Goal: Task Accomplishment & Management: Complete application form

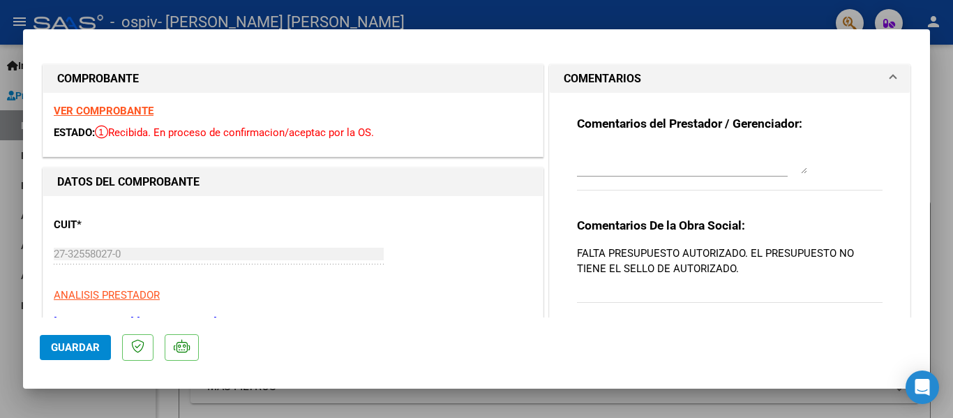
click at [942, 298] on div at bounding box center [476, 209] width 953 height 418
type input "$ 0,00"
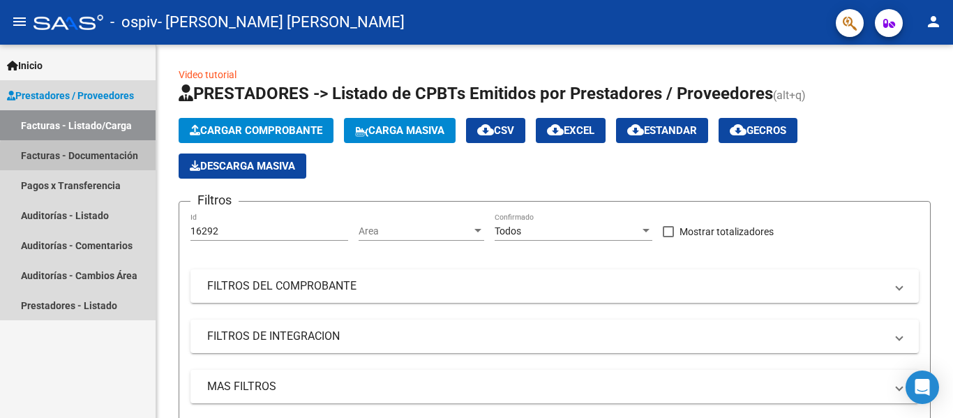
click at [96, 158] on link "Facturas - Documentación" at bounding box center [78, 155] width 156 height 30
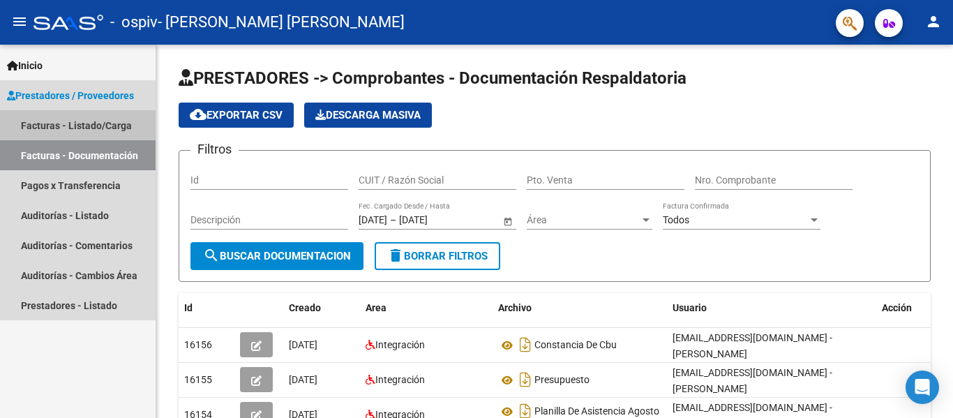
click at [97, 129] on link "Facturas - Listado/Carga" at bounding box center [78, 125] width 156 height 30
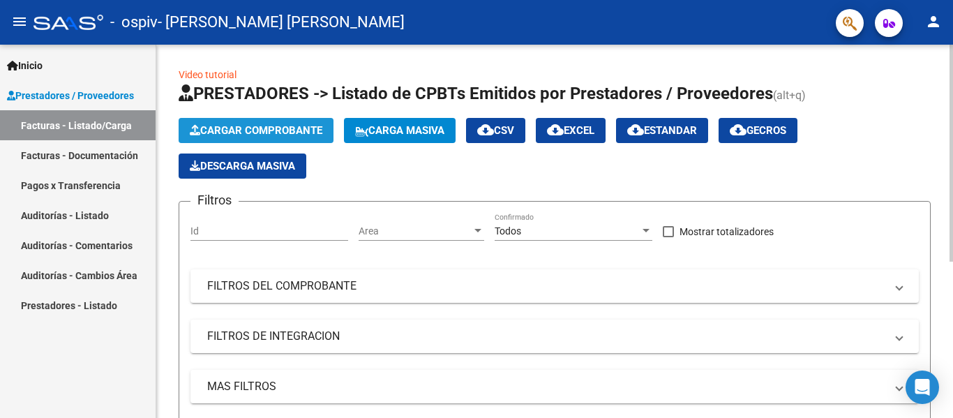
click at [302, 127] on span "Cargar Comprobante" at bounding box center [256, 130] width 133 height 13
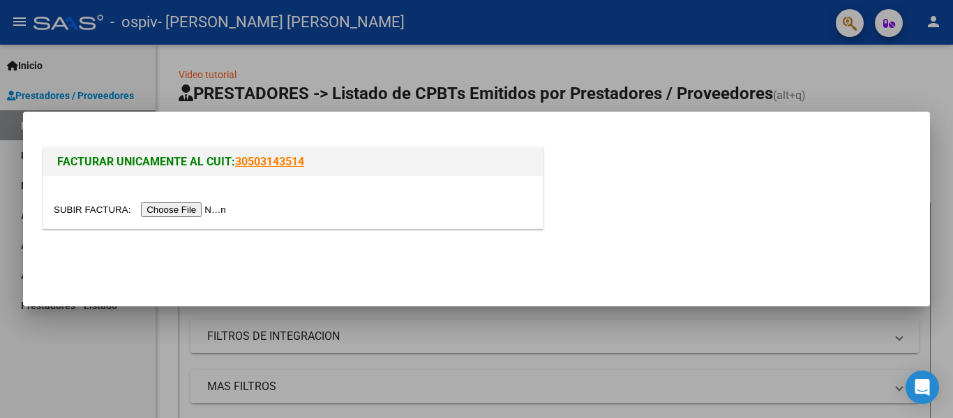
click at [203, 206] on input "file" at bounding box center [142, 209] width 177 height 15
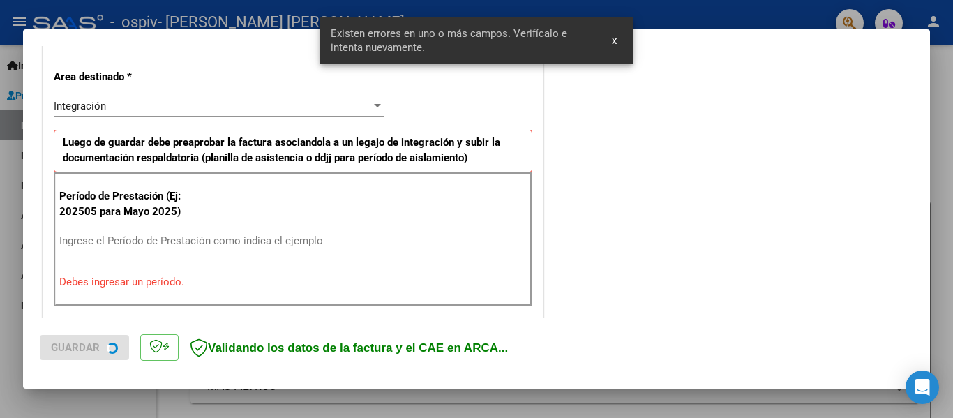
scroll to position [324, 0]
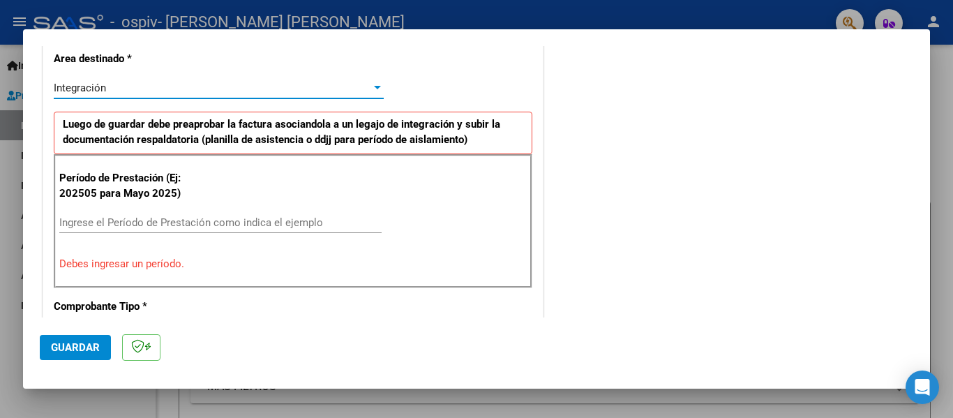
click at [318, 88] on div "Integración" at bounding box center [213, 88] width 318 height 13
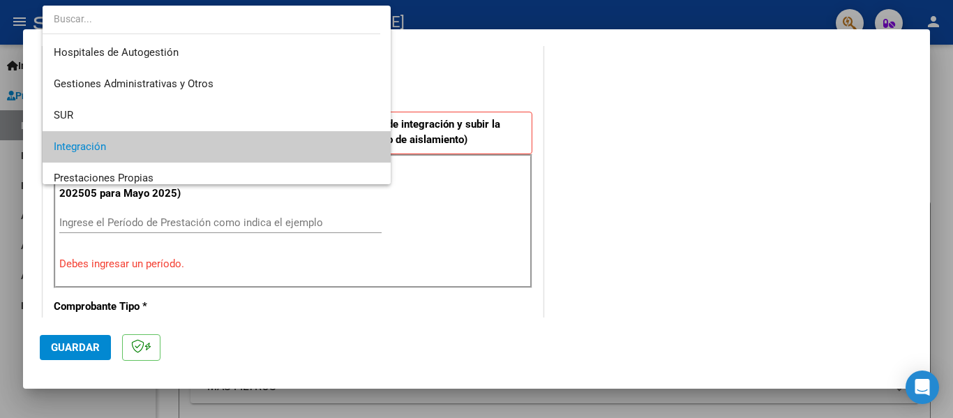
scroll to position [59, 0]
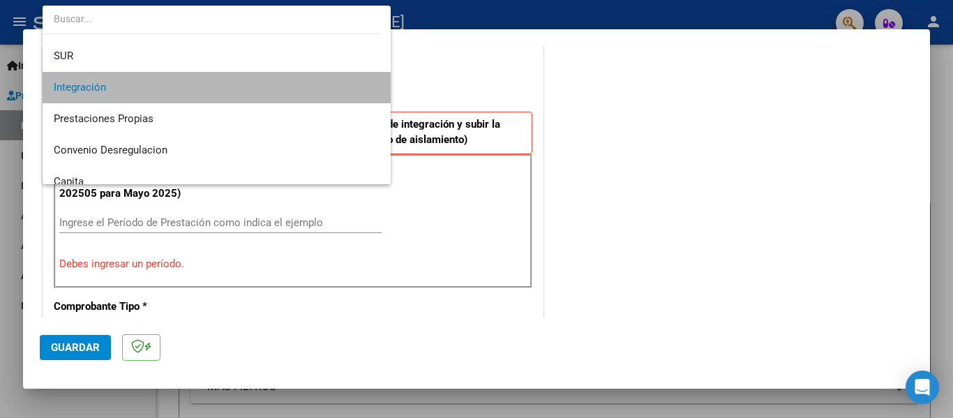
click at [308, 96] on span "Integración" at bounding box center [217, 87] width 326 height 31
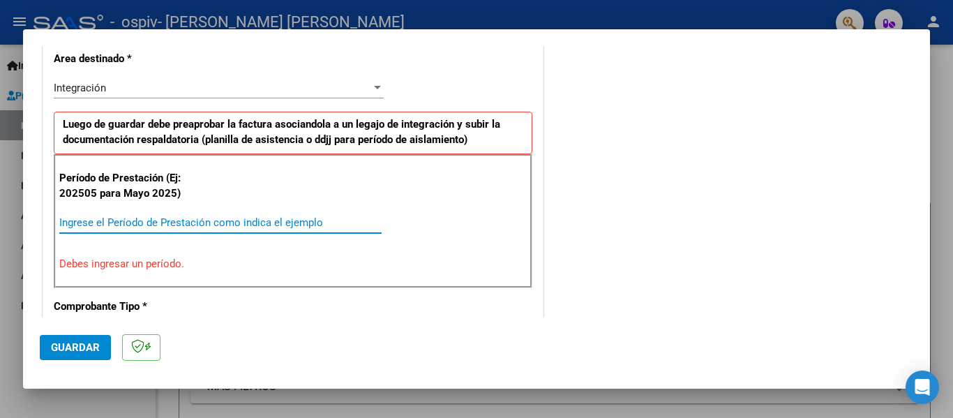
click at [233, 225] on input "Ingrese el Período de Prestación como indica el ejemplo" at bounding box center [220, 222] width 322 height 13
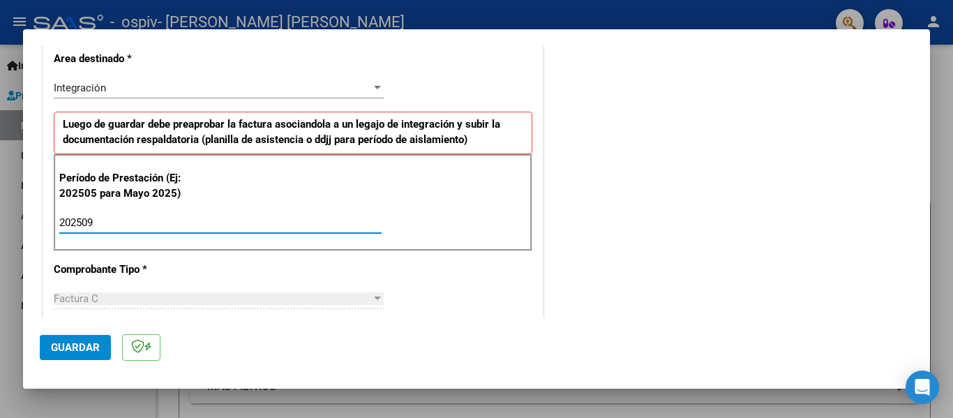
type input "202509"
click at [586, 328] on mat-dialog-actions "Guardar" at bounding box center [477, 345] width 874 height 55
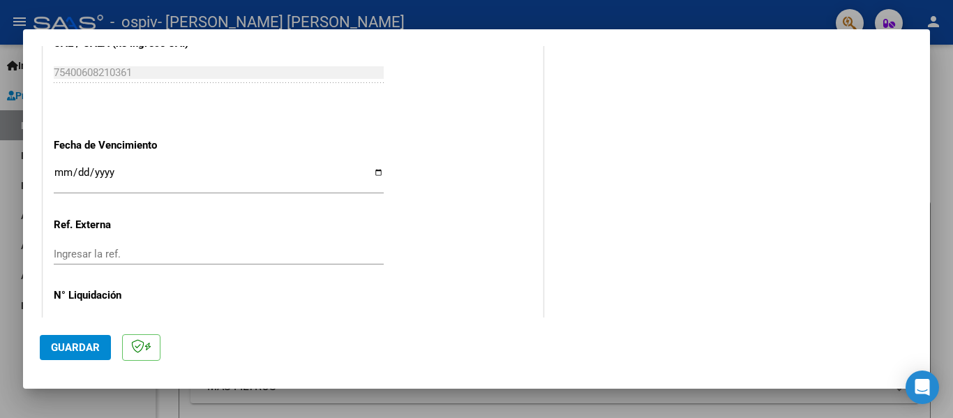
scroll to position [938, 0]
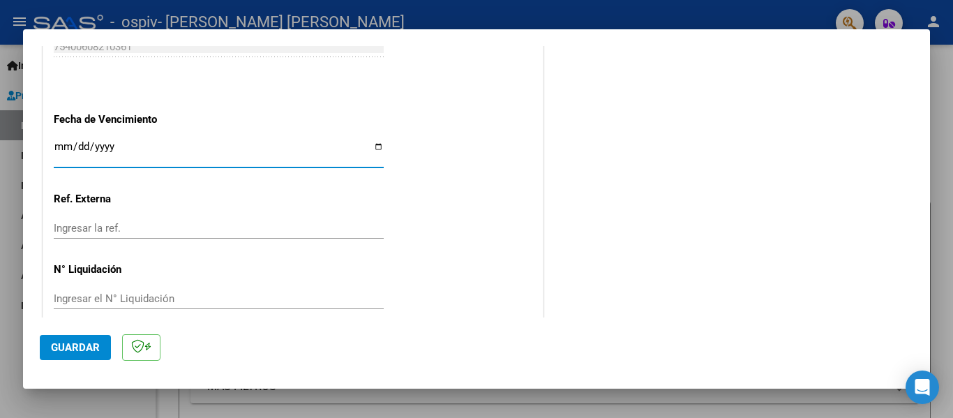
click at [230, 155] on input "Ingresar la fecha" at bounding box center [219, 152] width 330 height 22
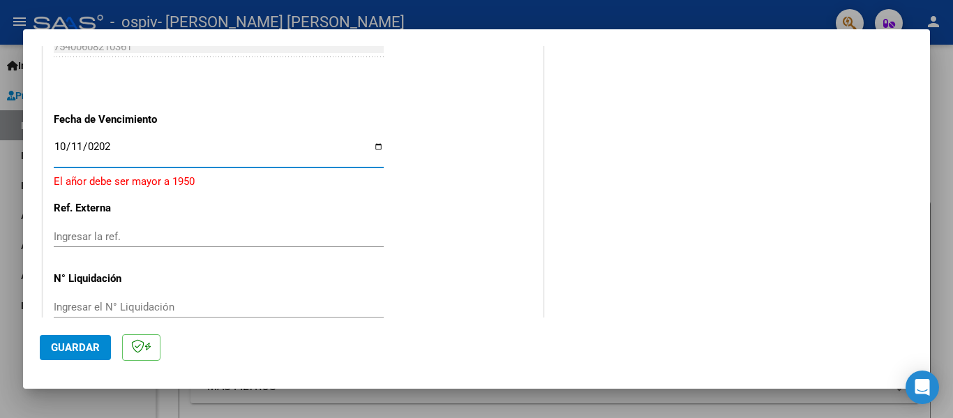
type input "[DATE]"
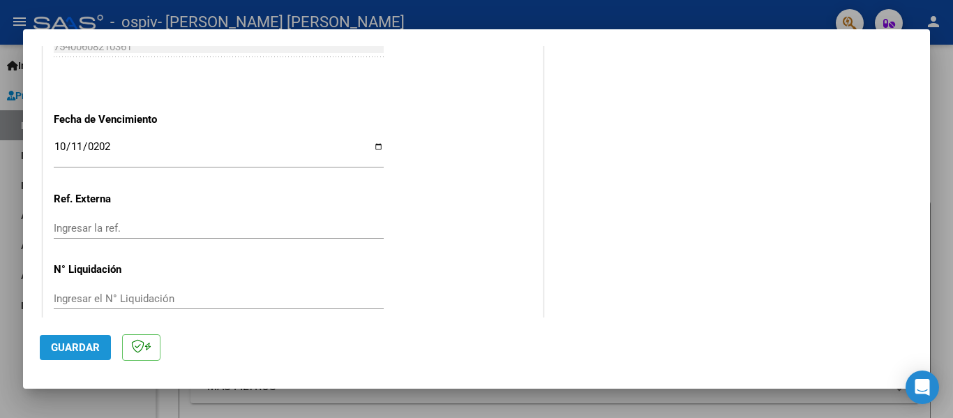
click at [98, 346] on span "Guardar" at bounding box center [75, 347] width 49 height 13
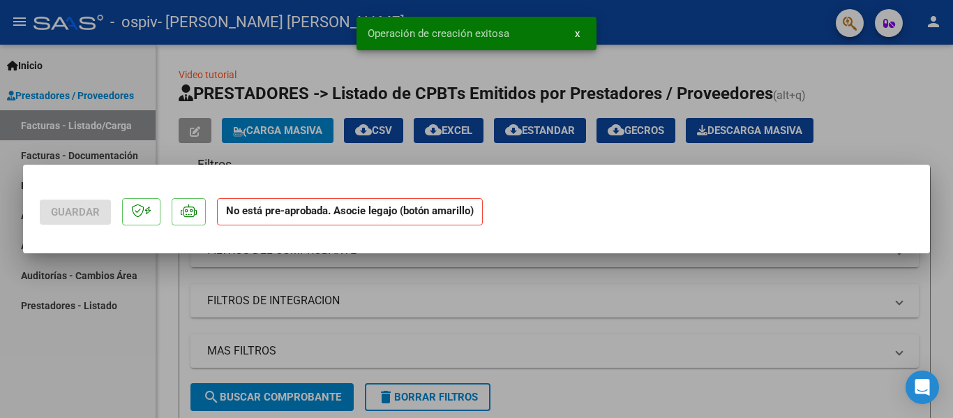
scroll to position [0, 0]
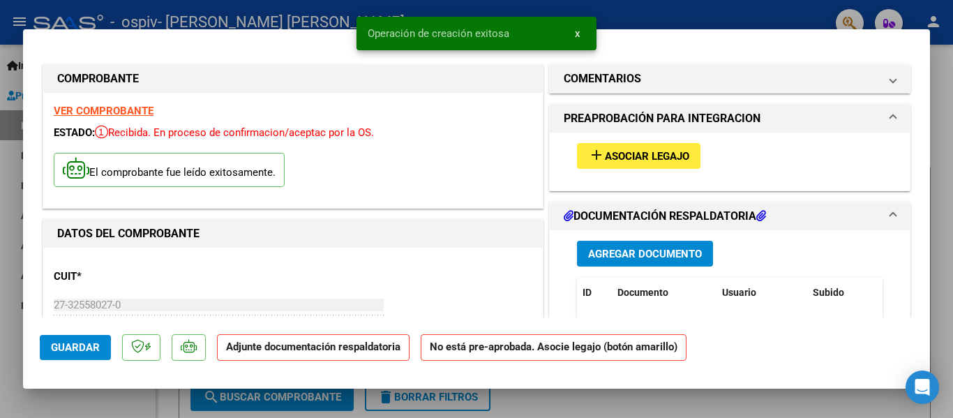
click at [637, 171] on div "add Asociar Legajo" at bounding box center [730, 156] width 327 height 47
click at [642, 163] on span "Asociar Legajo" at bounding box center [647, 156] width 84 height 13
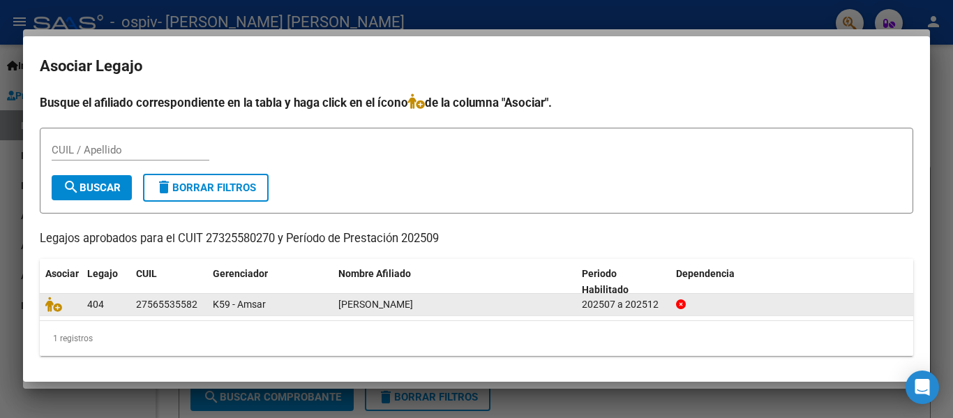
click at [339, 311] on div "[PERSON_NAME]" at bounding box center [455, 305] width 232 height 16
click at [59, 306] on icon at bounding box center [53, 304] width 17 height 15
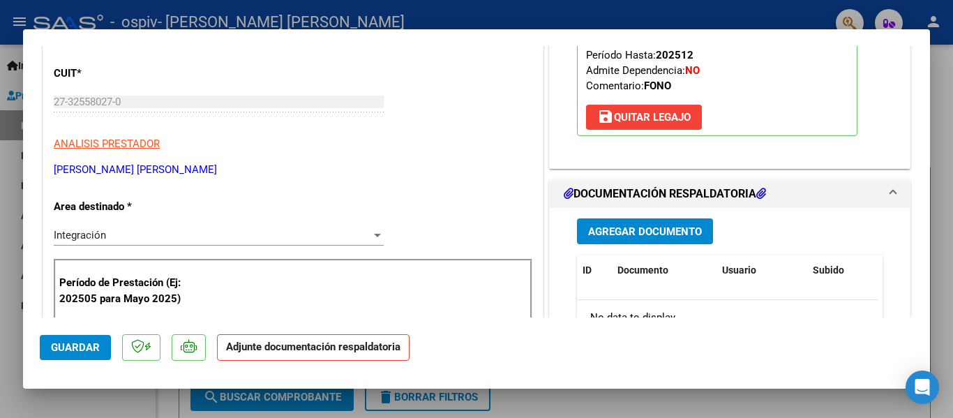
scroll to position [223, 0]
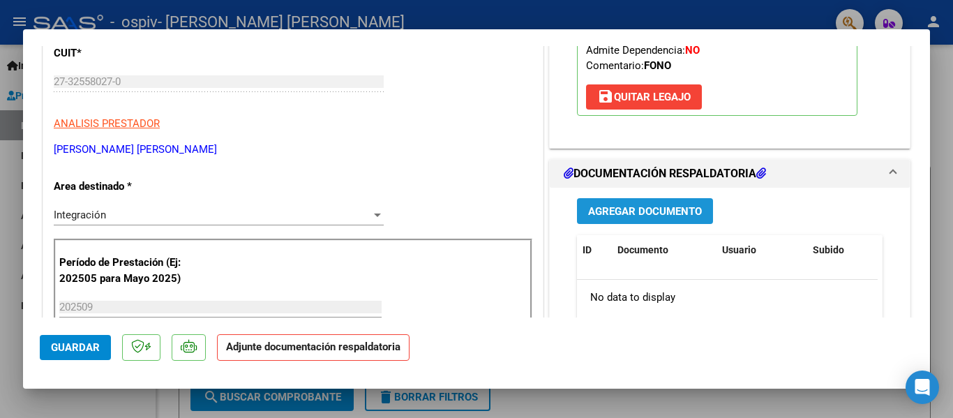
click at [655, 215] on span "Agregar Documento" at bounding box center [645, 211] width 114 height 13
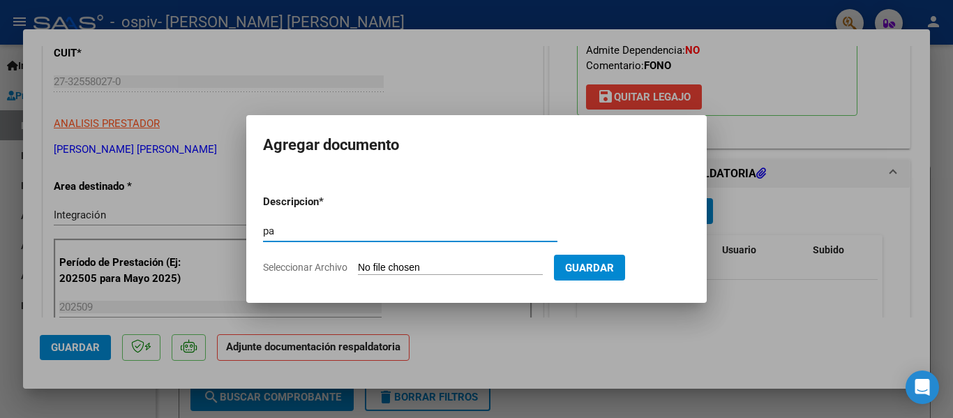
type input "p"
type input "planilla de asistencia [DATE] fonoaudiologia"
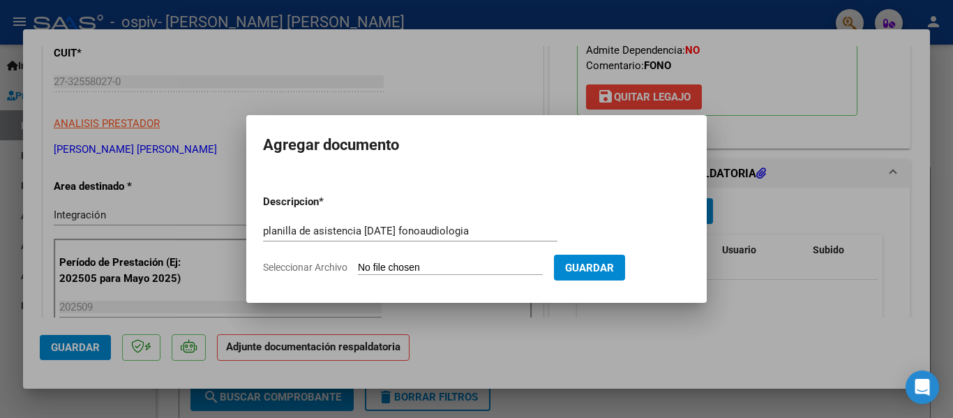
click at [484, 262] on input "Seleccionar Archivo" at bounding box center [450, 268] width 185 height 13
type input "C:\fakepath\planilla de asistencia [DATE] fonoaudiologia.pdf"
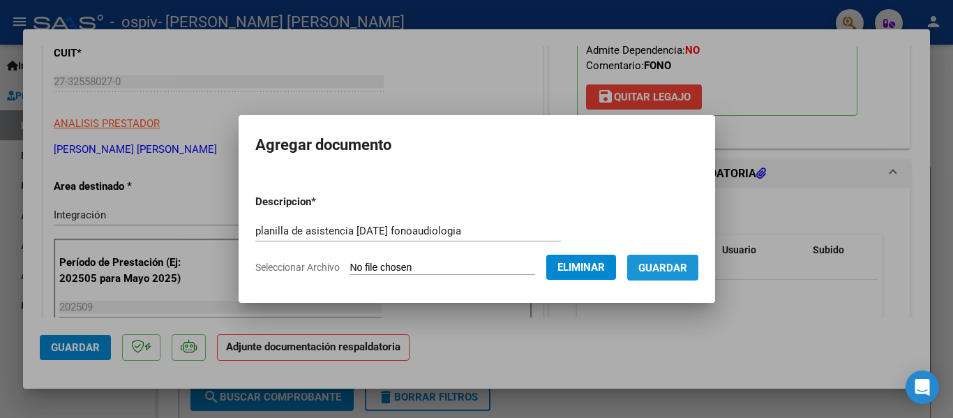
click at [685, 267] on span "Guardar" at bounding box center [663, 268] width 49 height 13
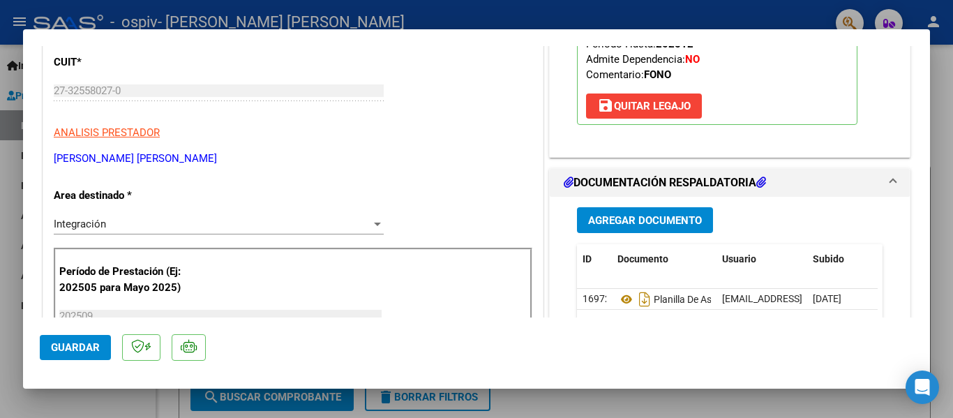
scroll to position [186, 0]
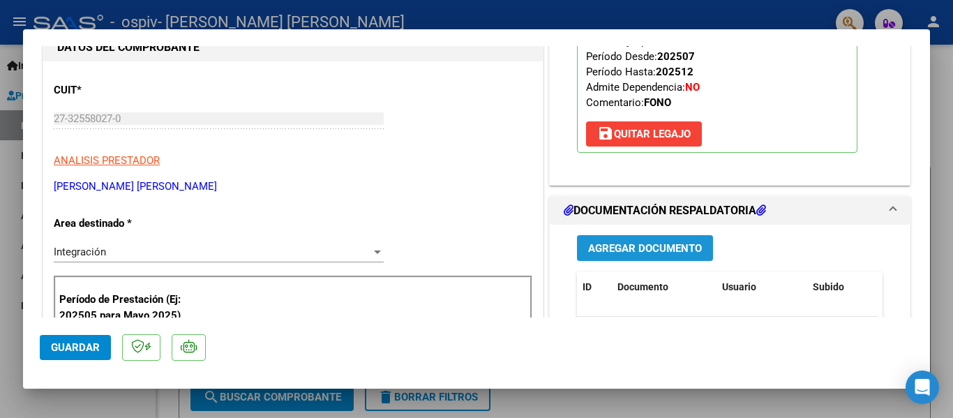
click at [619, 246] on span "Agregar Documento" at bounding box center [645, 248] width 114 height 13
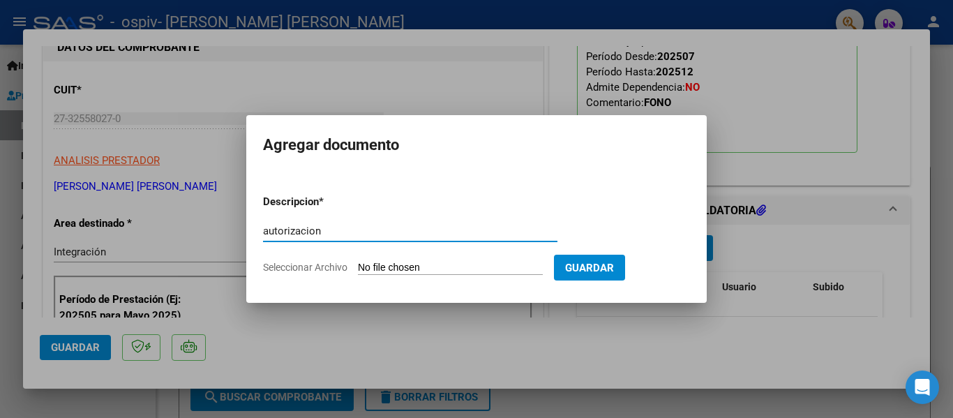
type input "autorizacion"
click at [402, 263] on input "Seleccionar Archivo" at bounding box center [450, 268] width 185 height 13
type input "C:\fakepath\autorizado [DATE].pdf"
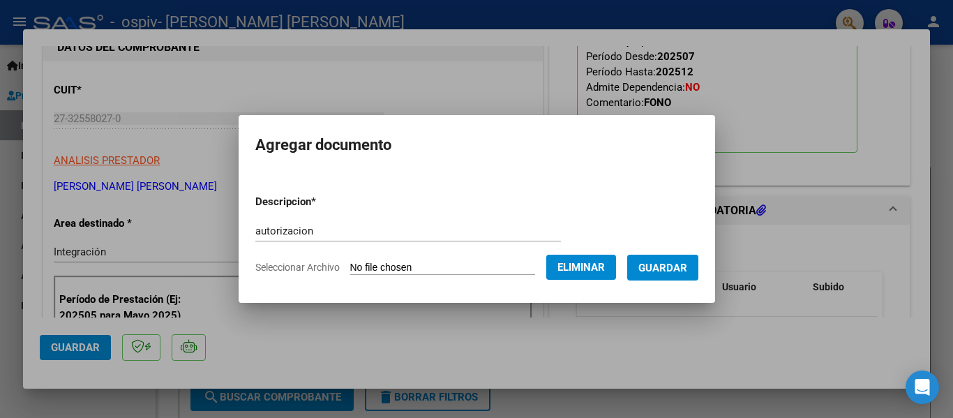
click at [667, 278] on button "Guardar" at bounding box center [662, 268] width 71 height 26
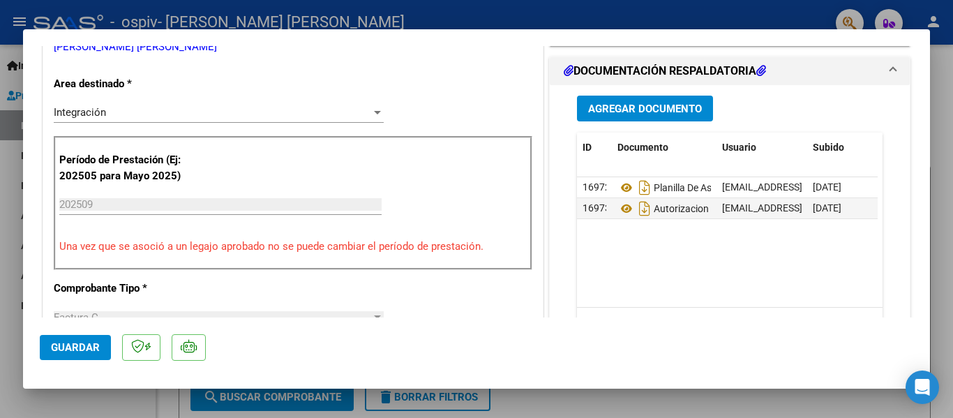
scroll to position [354, 0]
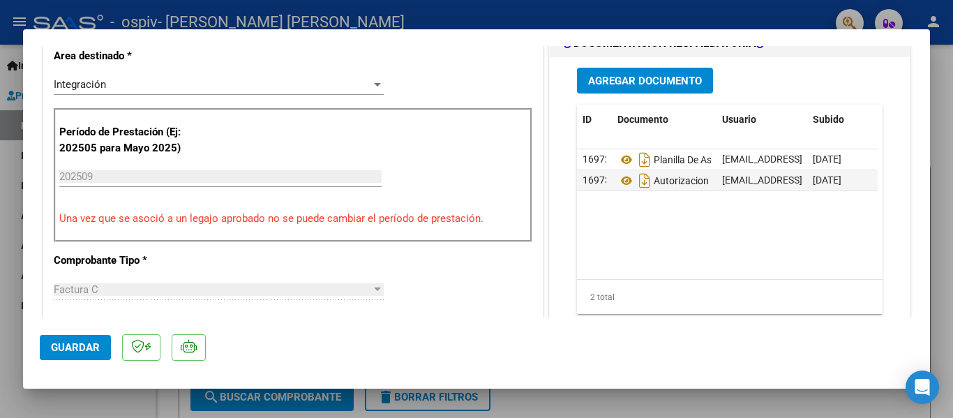
click at [630, 71] on button "Agregar Documento" at bounding box center [645, 81] width 136 height 26
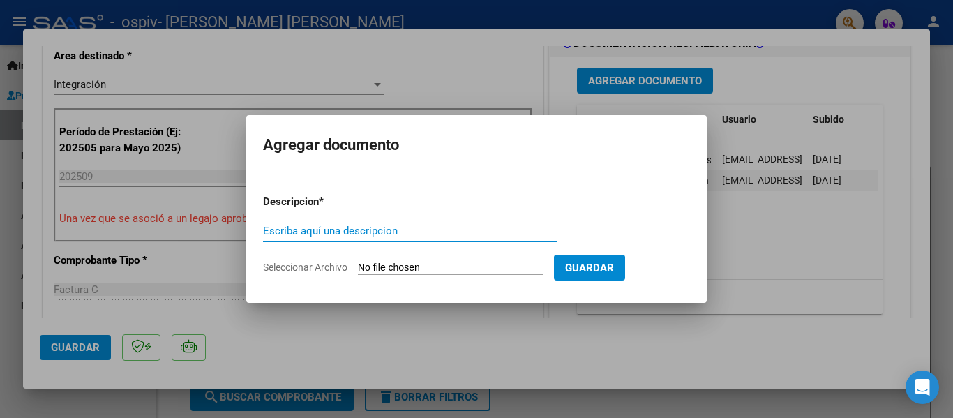
click at [315, 232] on input "Escriba aquí una descripcion" at bounding box center [410, 231] width 295 height 13
type input "constancia cbu"
click at [426, 266] on input "Seleccionar Archivo" at bounding box center [450, 268] width 185 height 13
type input "C:\fakepath\CBU.pdf"
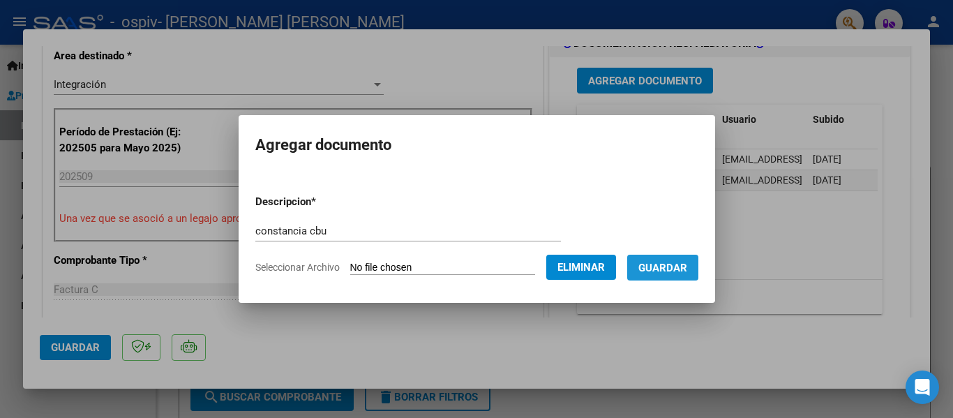
click at [685, 262] on span "Guardar" at bounding box center [663, 268] width 49 height 13
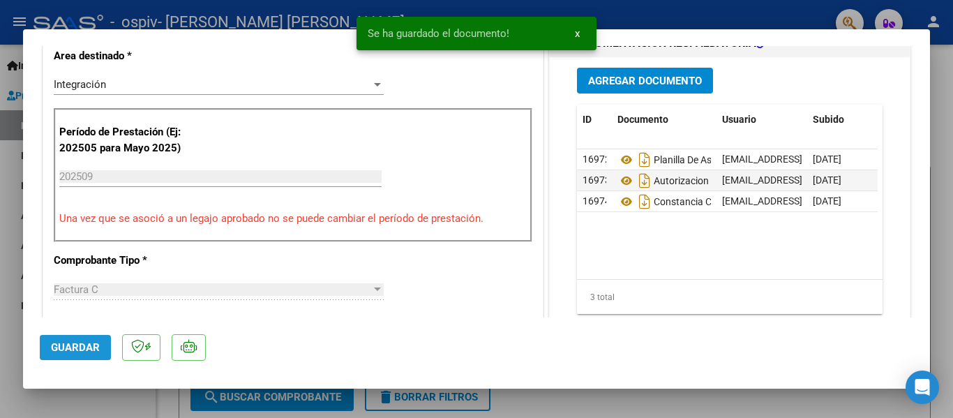
click at [83, 350] on span "Guardar" at bounding box center [75, 347] width 49 height 13
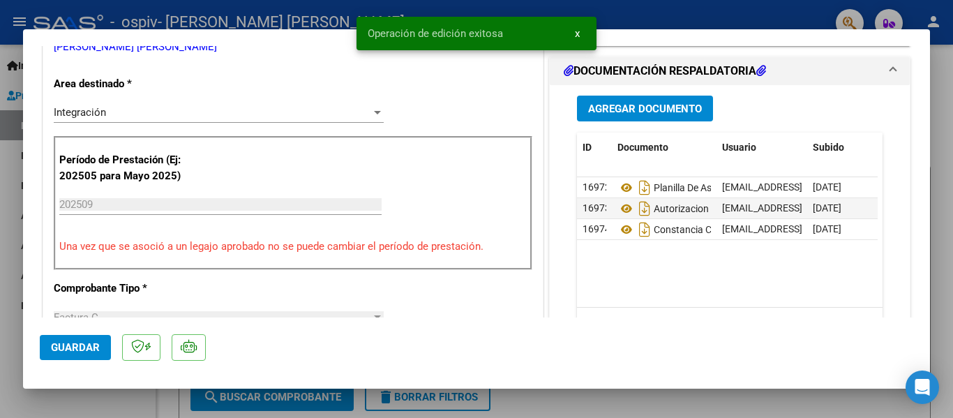
scroll to position [298, 0]
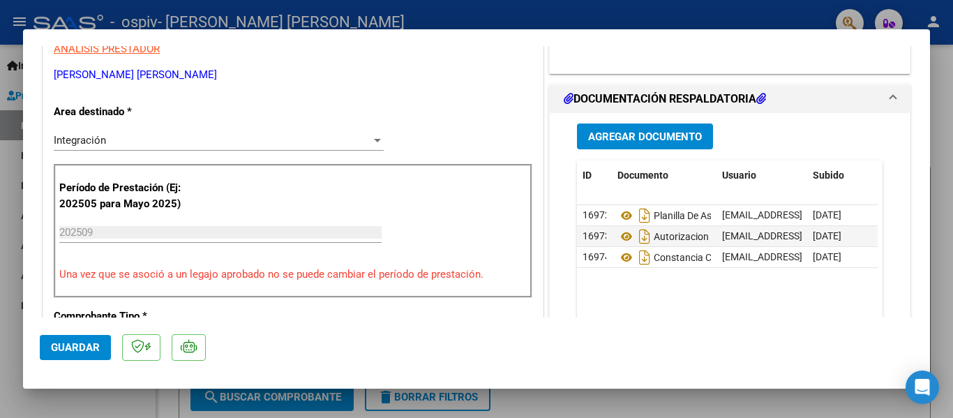
click at [951, 103] on div at bounding box center [476, 209] width 953 height 418
type input "$ 0,00"
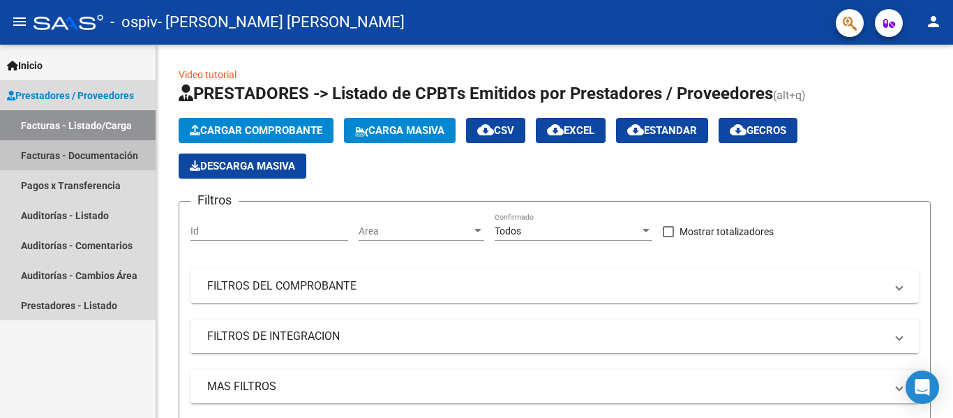
click at [103, 165] on link "Facturas - Documentación" at bounding box center [78, 155] width 156 height 30
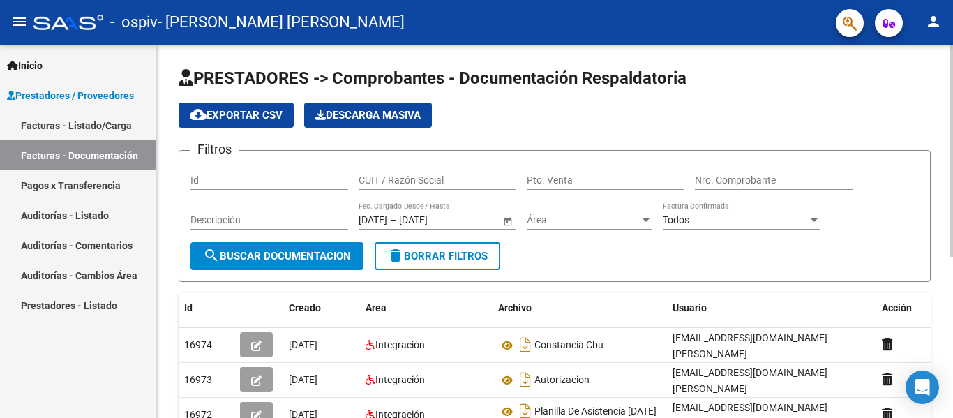
click at [941, 411] on div "PRESTADORES -> Comprobantes - Documentación Respaldatoria cloud_download Export…" at bounding box center [554, 368] width 797 height 647
click at [949, 413] on div "PRESTADORES -> Comprobantes - Documentación Respaldatoria cloud_download Export…" at bounding box center [554, 368] width 797 height 647
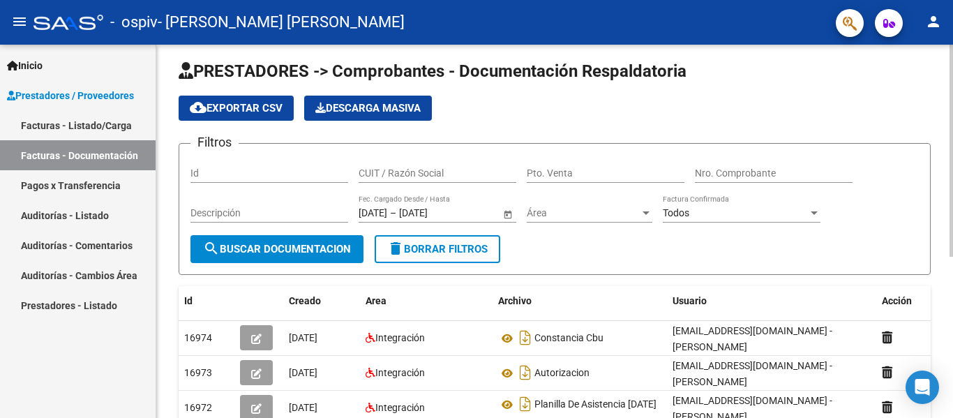
drag, startPoint x: 949, startPoint y: 413, endPoint x: 951, endPoint y: 241, distance: 171.7
click at [951, 241] on div "PRESTADORES -> Comprobantes - Documentación Respaldatoria cloud_download Export…" at bounding box center [556, 361] width 801 height 647
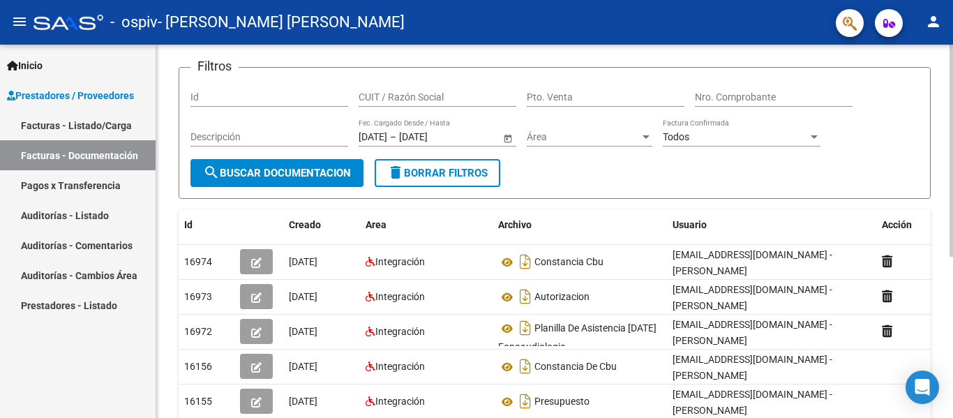
scroll to position [84, 0]
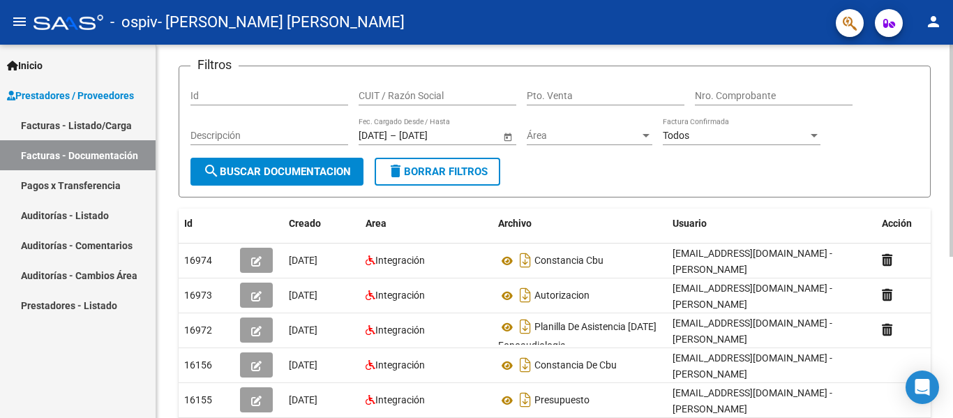
click at [953, 260] on div at bounding box center [951, 200] width 3 height 212
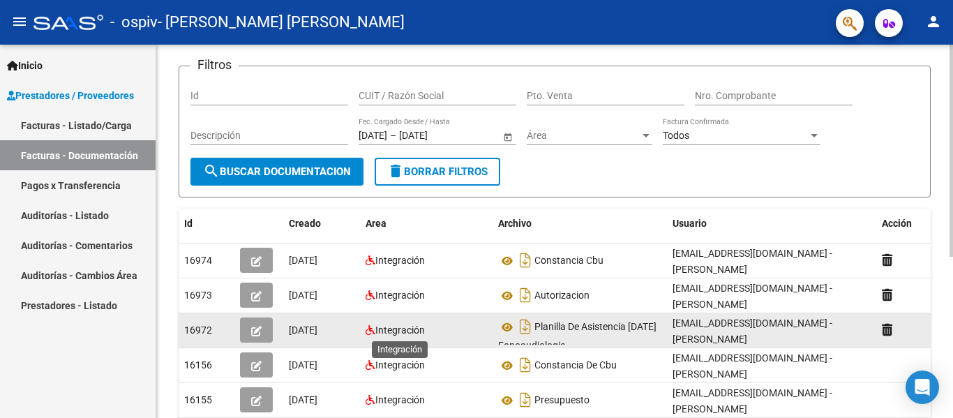
click at [385, 333] on span "Integración" at bounding box center [401, 330] width 50 height 11
click at [257, 331] on icon "button" at bounding box center [256, 331] width 10 height 10
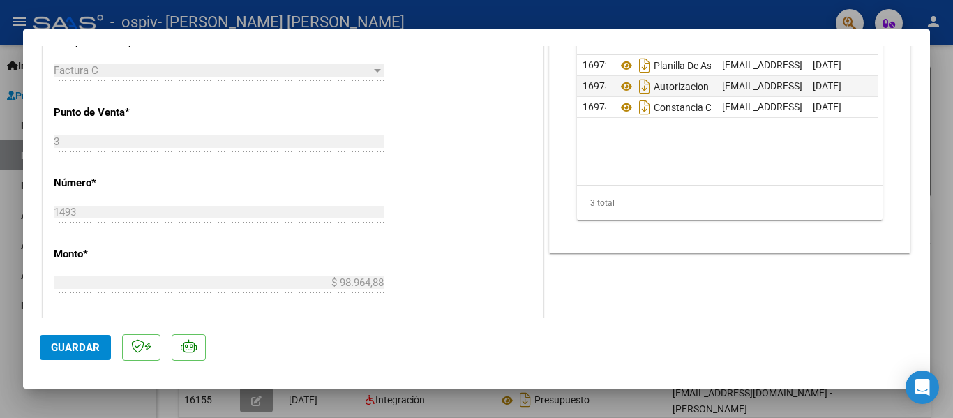
scroll to position [549, 0]
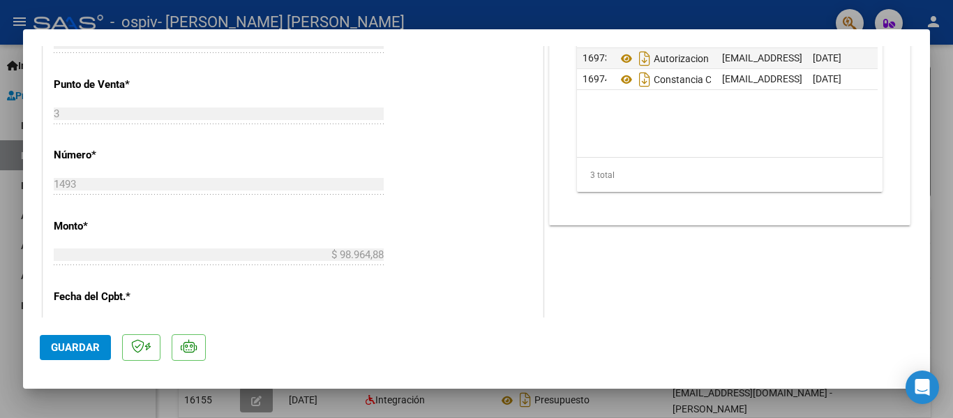
click at [949, 143] on div at bounding box center [476, 209] width 953 height 418
type input "$ 0,00"
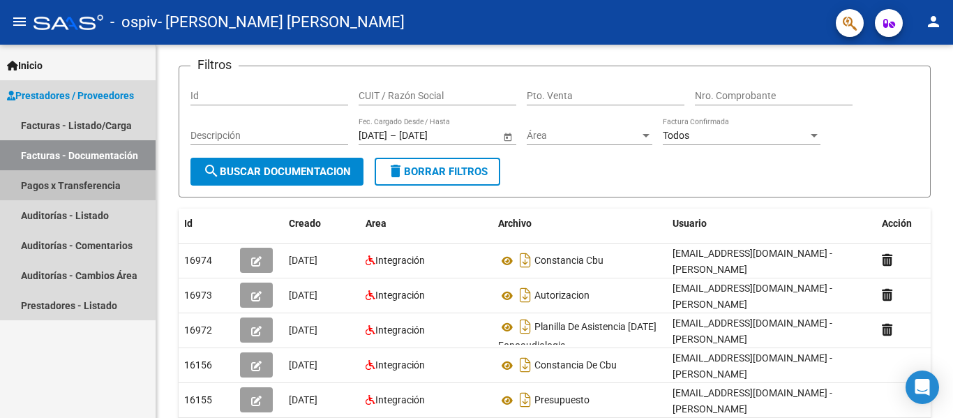
click at [75, 193] on link "Pagos x Transferencia" at bounding box center [78, 185] width 156 height 30
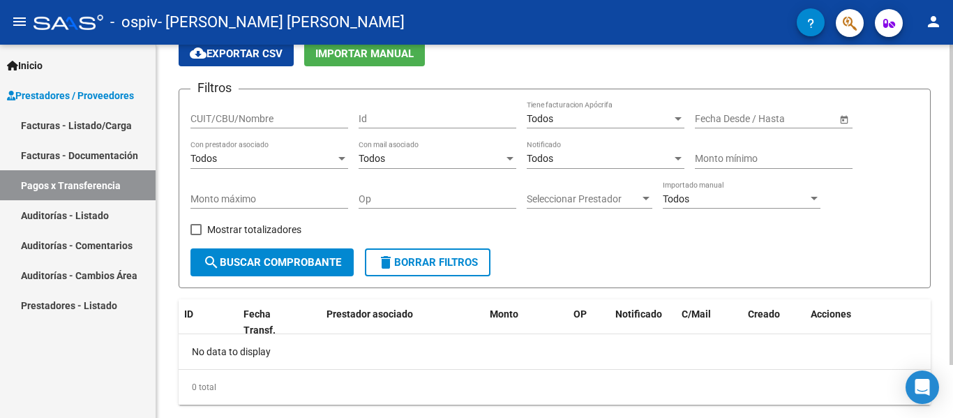
scroll to position [84, 0]
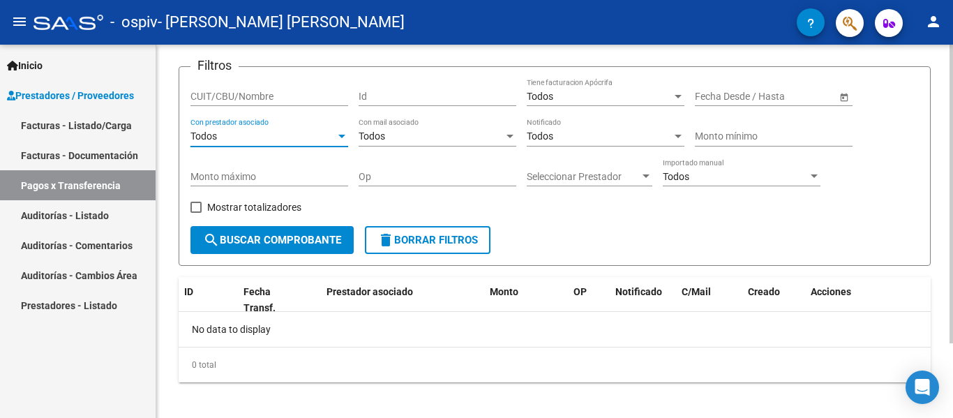
click at [295, 132] on div "Todos" at bounding box center [263, 137] width 145 height 12
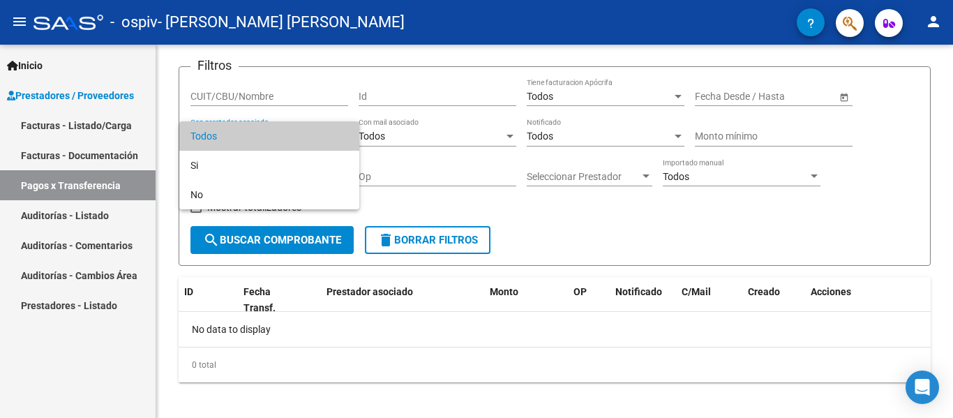
click at [292, 85] on div at bounding box center [476, 209] width 953 height 418
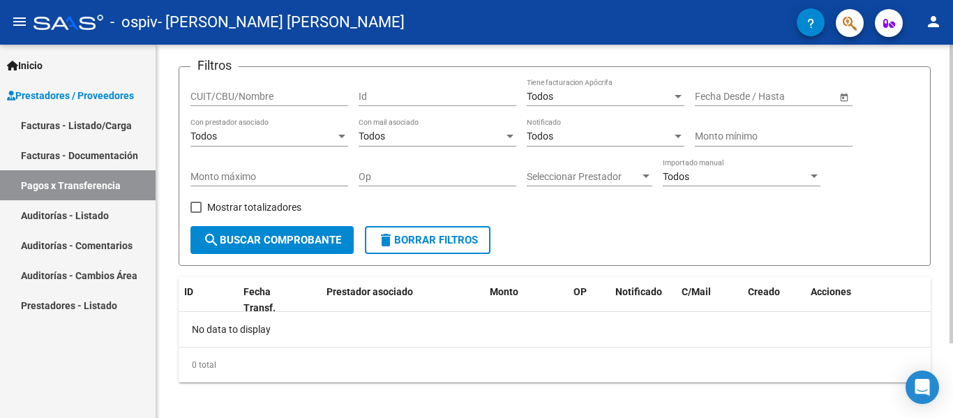
click at [644, 170] on div "Seleccionar Prestador Seleccionar Prestador" at bounding box center [590, 172] width 126 height 28
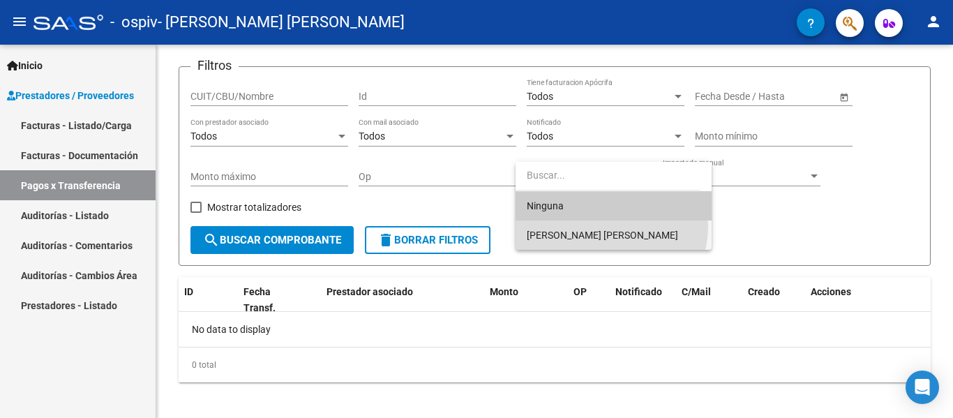
click at [611, 227] on span "[PERSON_NAME] [PERSON_NAME]" at bounding box center [614, 235] width 174 height 29
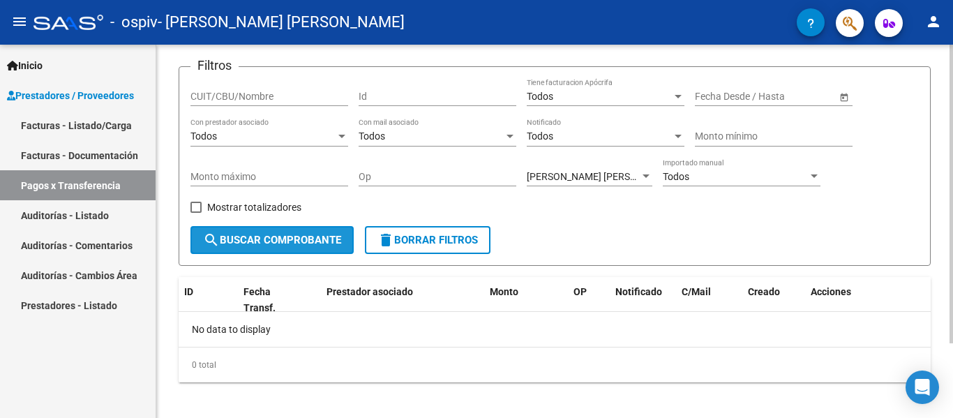
click at [259, 242] on span "search Buscar Comprobante" at bounding box center [272, 240] width 138 height 13
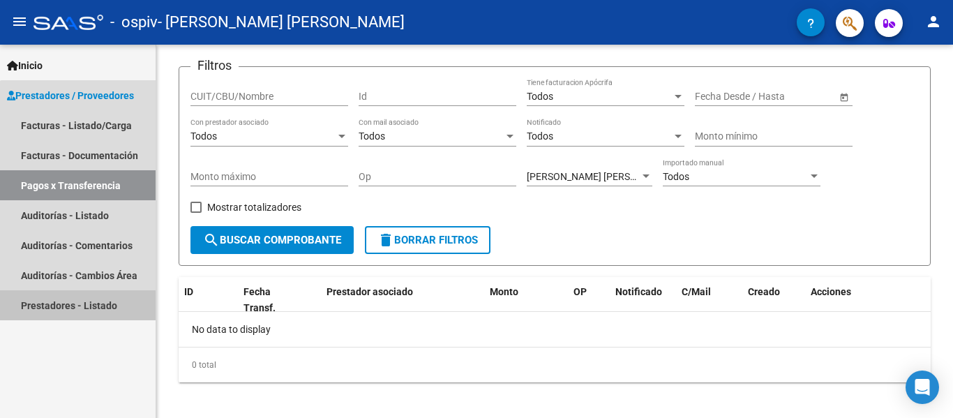
click at [89, 302] on link "Prestadores - Listado" at bounding box center [78, 305] width 156 height 30
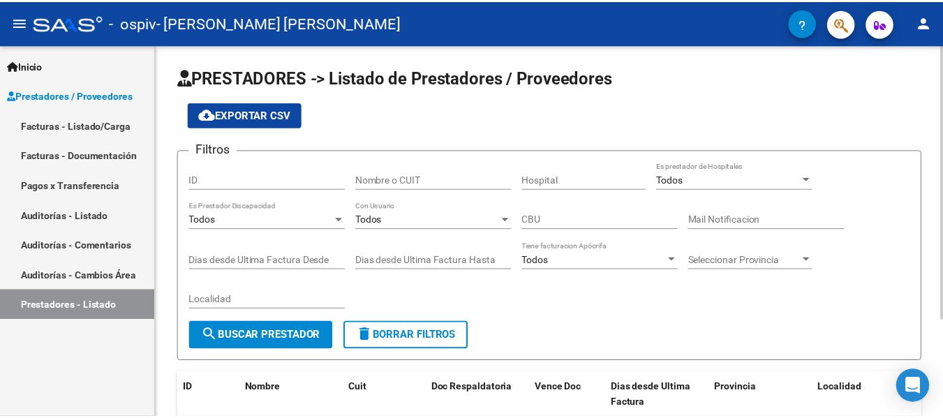
scroll to position [131, 0]
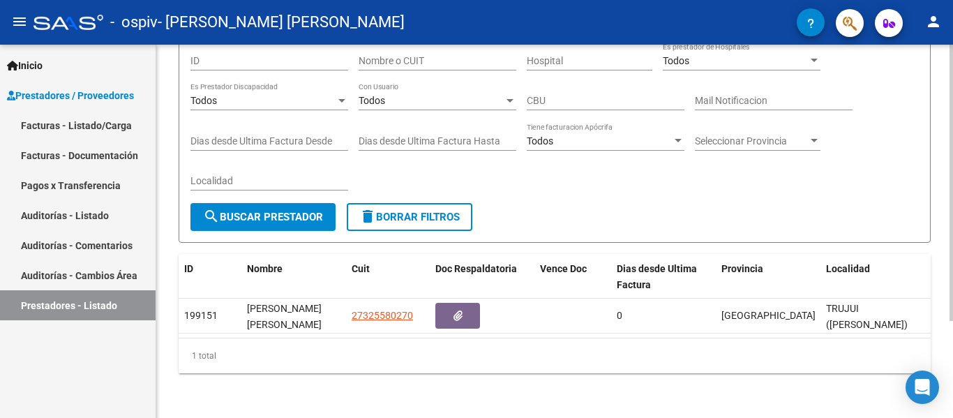
click at [951, 408] on div at bounding box center [951, 231] width 3 height 373
click at [951, 408] on div at bounding box center [951, 280] width 3 height 276
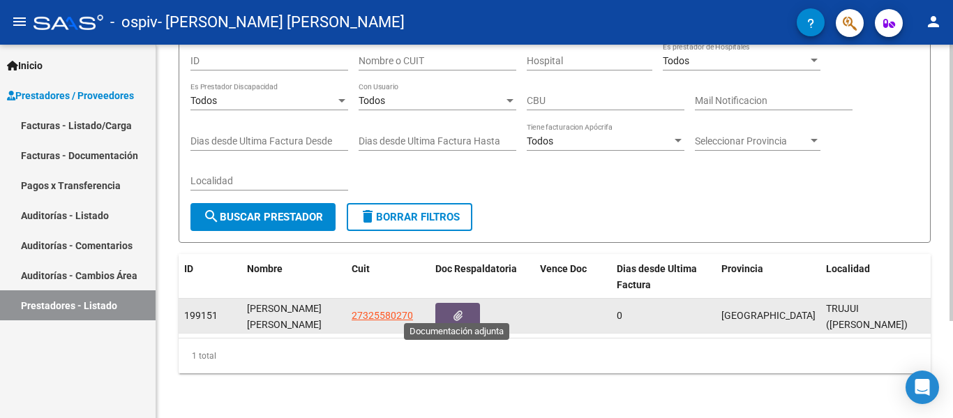
click at [469, 311] on button "button" at bounding box center [458, 316] width 45 height 26
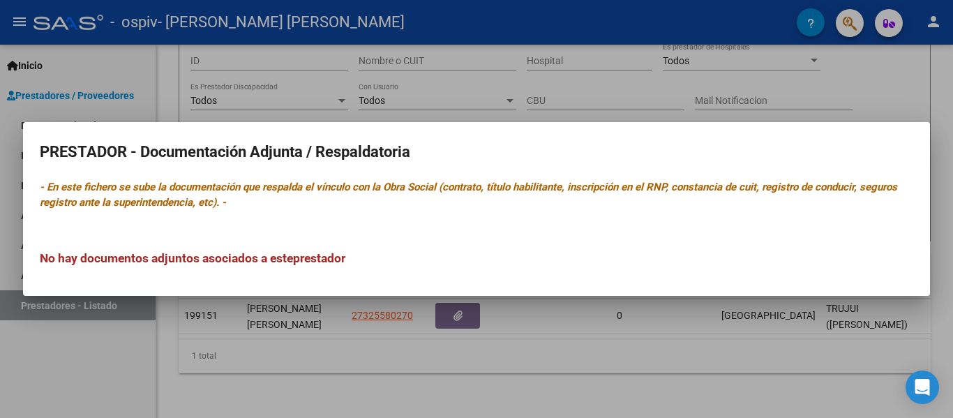
click at [526, 374] on div at bounding box center [476, 209] width 953 height 418
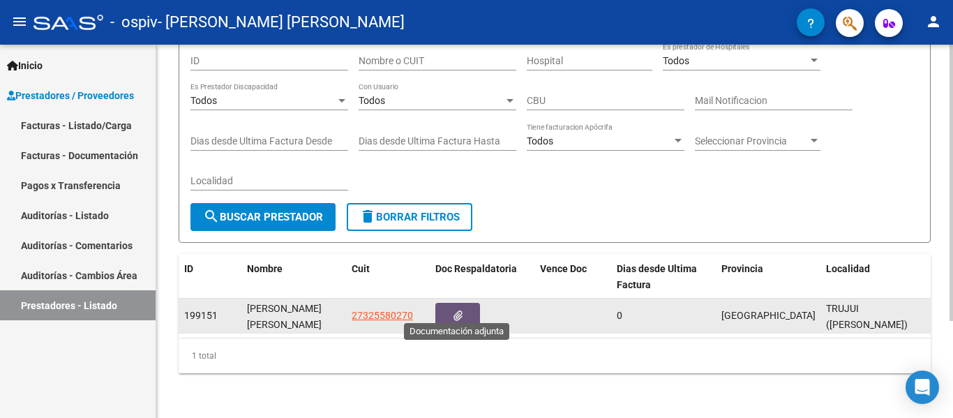
click at [464, 309] on button "button" at bounding box center [458, 316] width 45 height 26
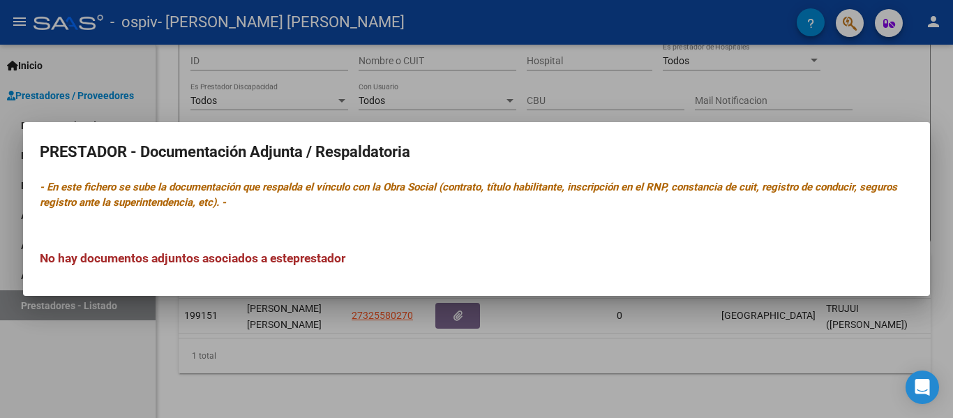
click at [535, 338] on div at bounding box center [476, 209] width 953 height 418
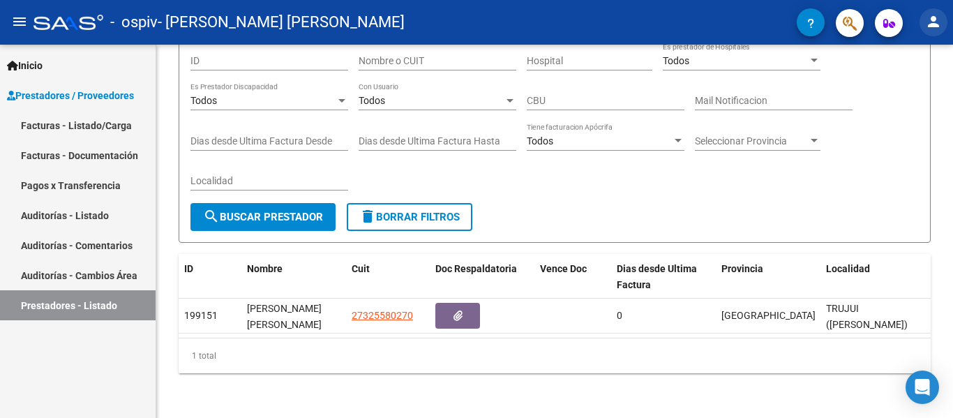
click at [934, 20] on mat-icon "person" at bounding box center [934, 21] width 17 height 17
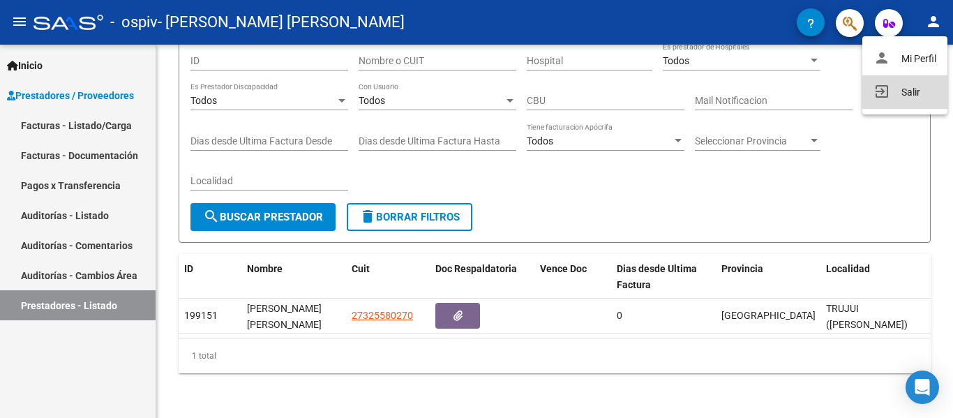
click at [906, 84] on button "exit_to_app Salir" at bounding box center [905, 92] width 85 height 34
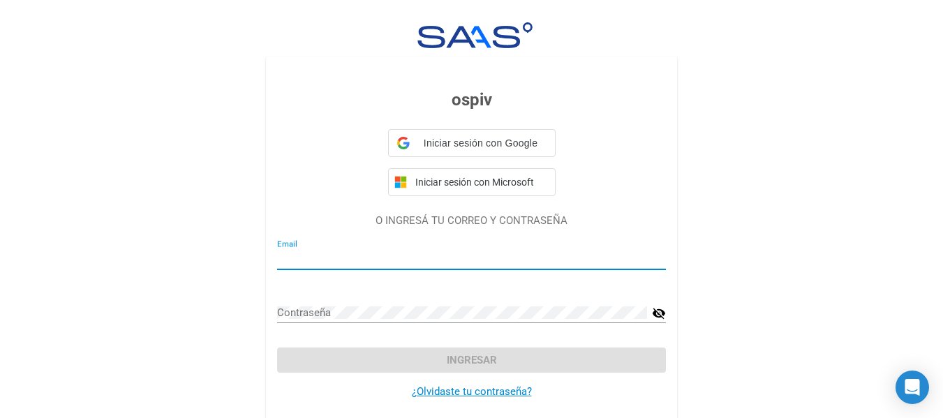
type input "[EMAIL_ADDRESS][DOMAIN_NAME]"
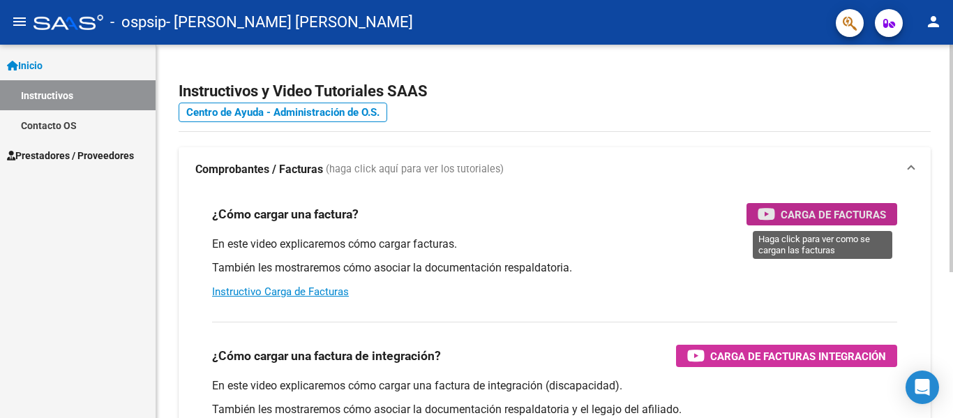
click at [815, 221] on span "Carga de Facturas" at bounding box center [833, 214] width 105 height 17
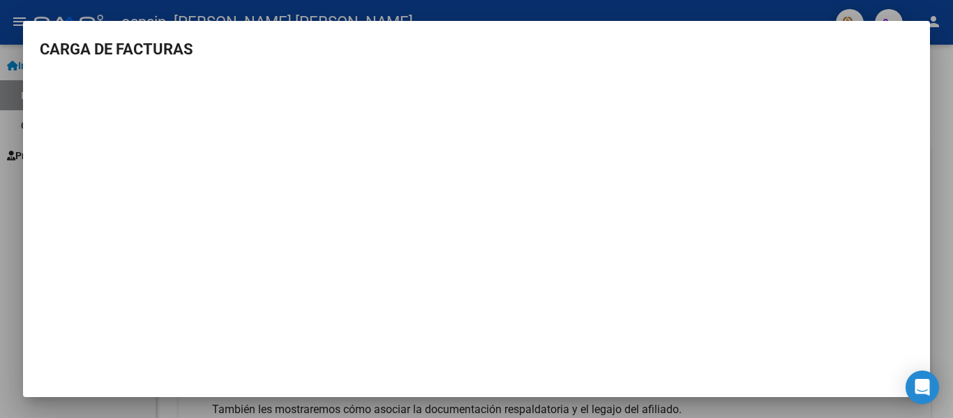
click at [945, 66] on div at bounding box center [476, 209] width 953 height 418
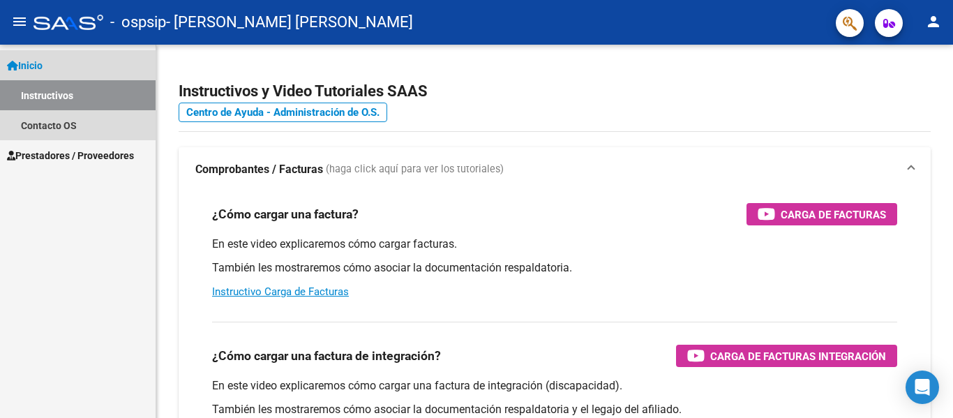
click at [39, 61] on span "Inicio" at bounding box center [25, 65] width 36 height 15
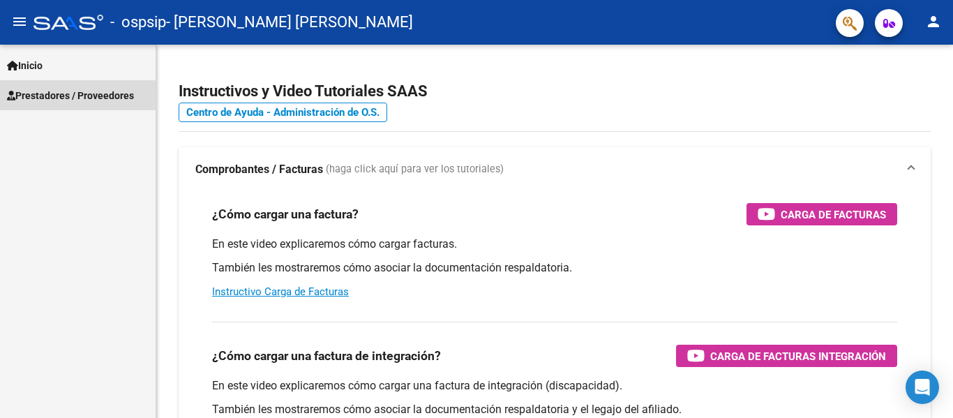
click at [43, 95] on span "Prestadores / Proveedores" at bounding box center [70, 95] width 127 height 15
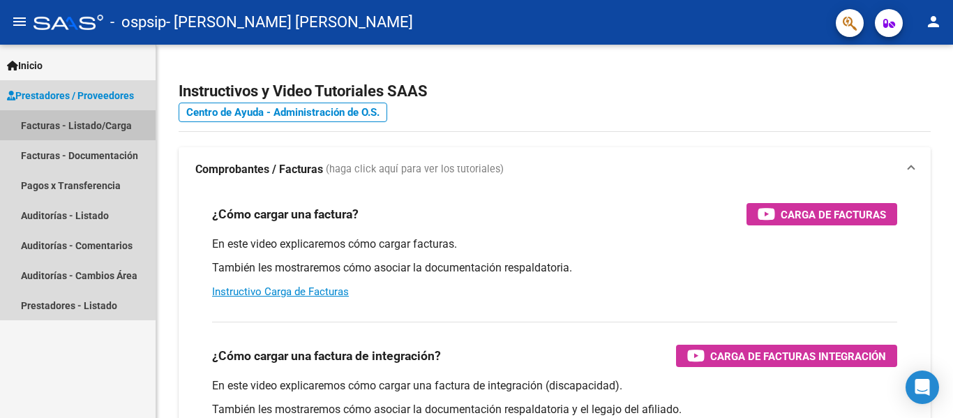
click at [52, 134] on link "Facturas - Listado/Carga" at bounding box center [78, 125] width 156 height 30
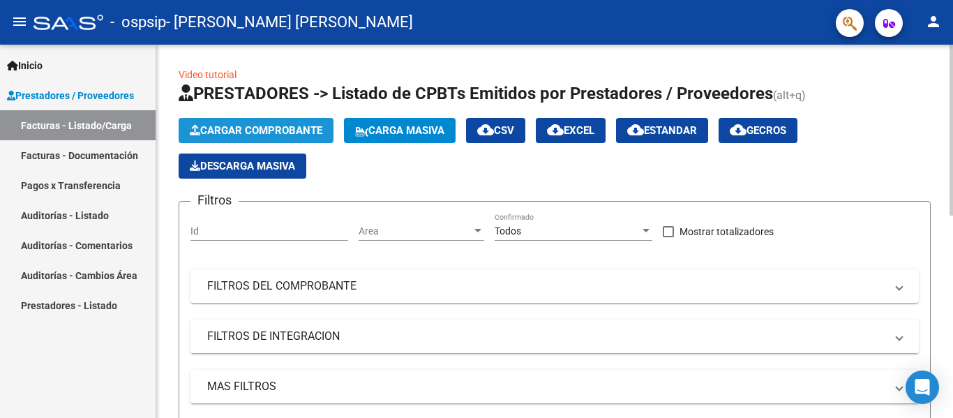
click at [281, 128] on span "Cargar Comprobante" at bounding box center [256, 130] width 133 height 13
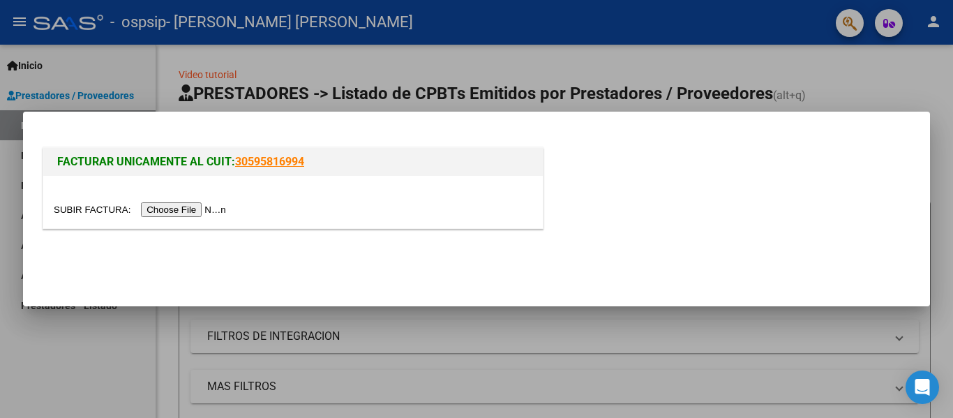
click at [209, 211] on input "file" at bounding box center [142, 209] width 177 height 15
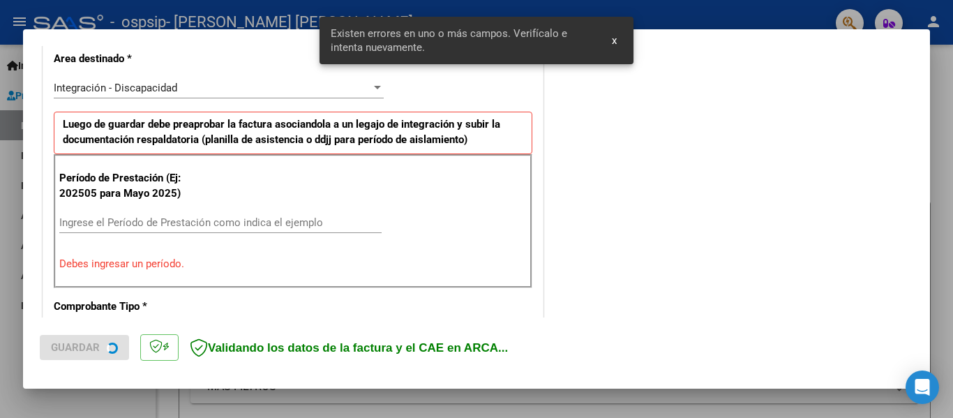
scroll to position [350, 0]
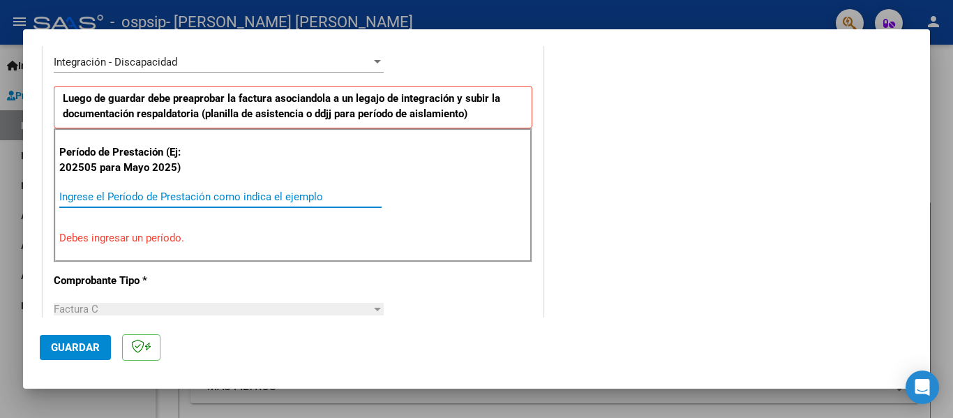
click at [156, 194] on input "Ingrese el Período de Prestación como indica el ejemplo" at bounding box center [220, 197] width 322 height 13
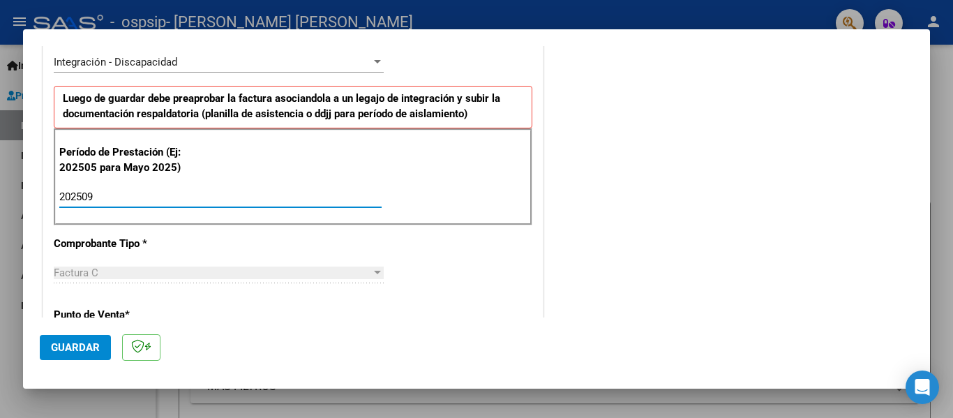
type input "202509"
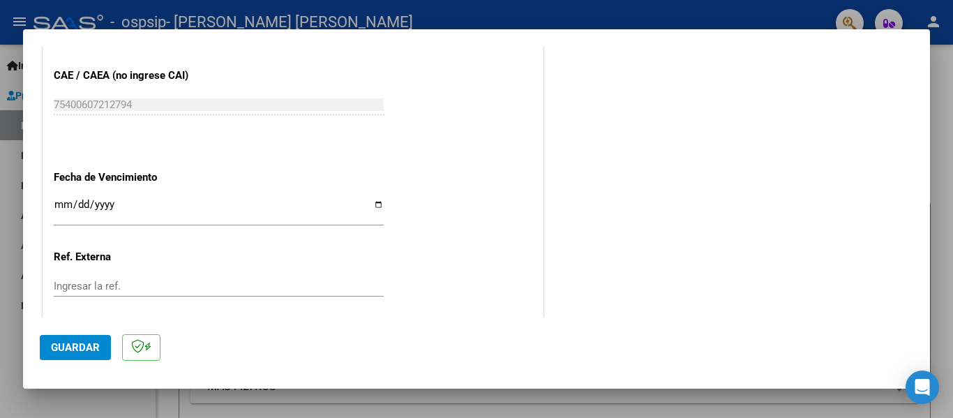
scroll to position [908, 0]
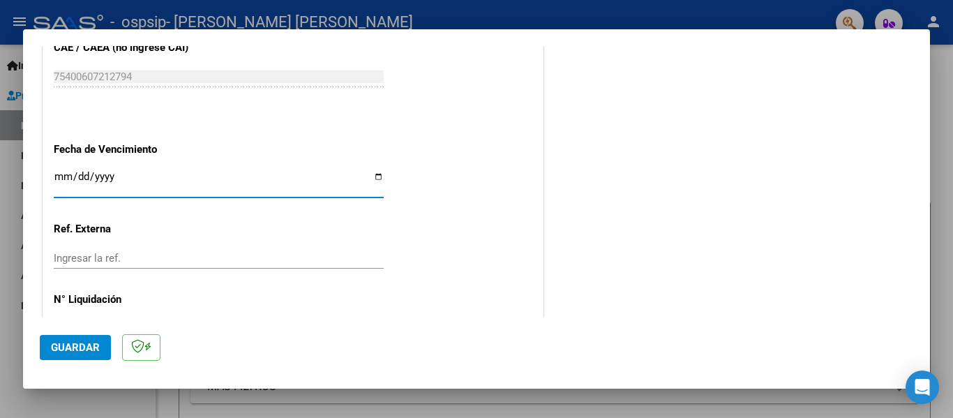
click at [81, 179] on input "Ingresar la fecha" at bounding box center [219, 182] width 330 height 22
click at [58, 174] on input "Ingresar la fecha" at bounding box center [219, 182] width 330 height 22
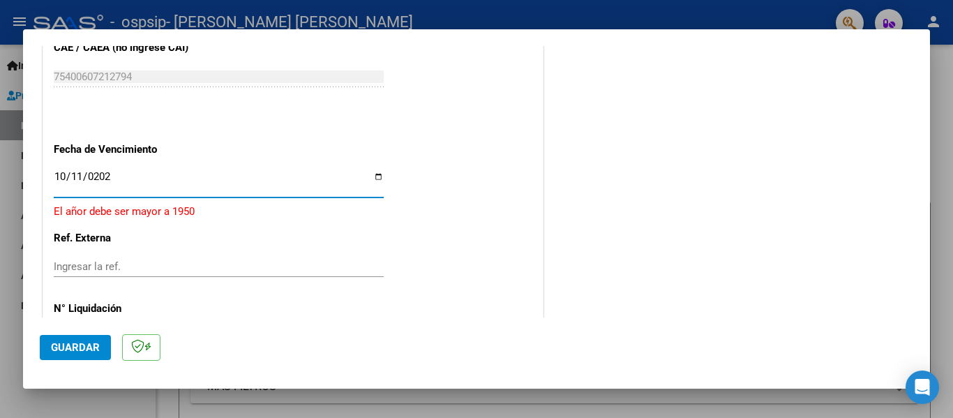
type input "[DATE]"
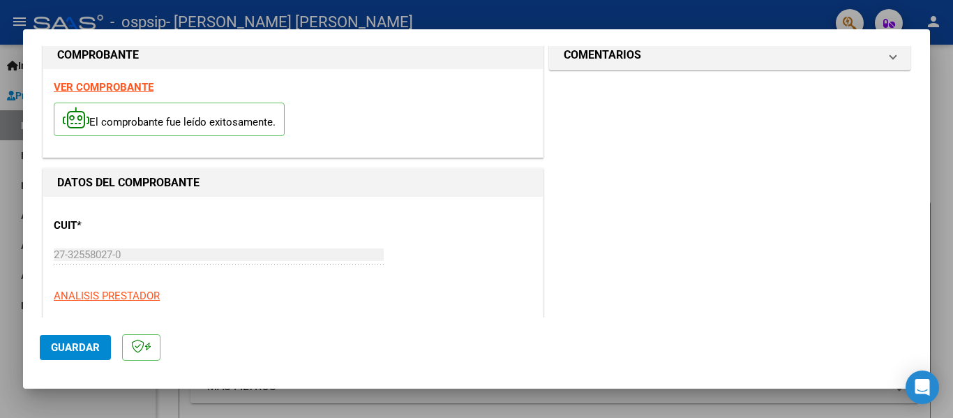
scroll to position [0, 0]
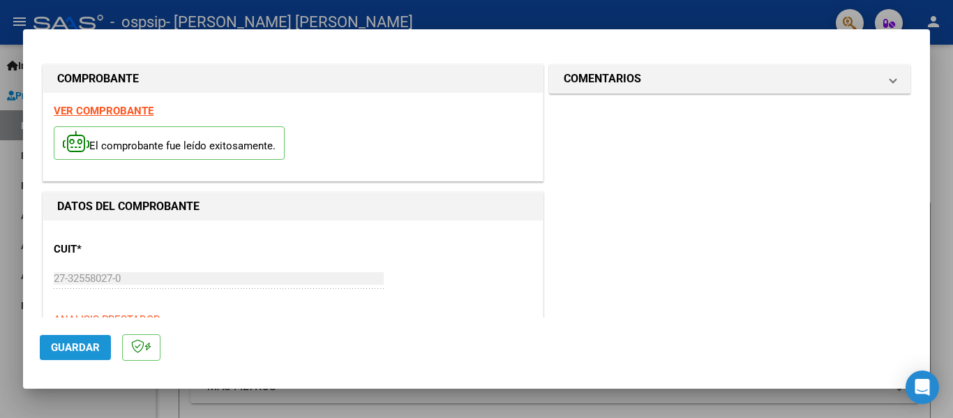
click at [54, 350] on span "Guardar" at bounding box center [75, 347] width 49 height 13
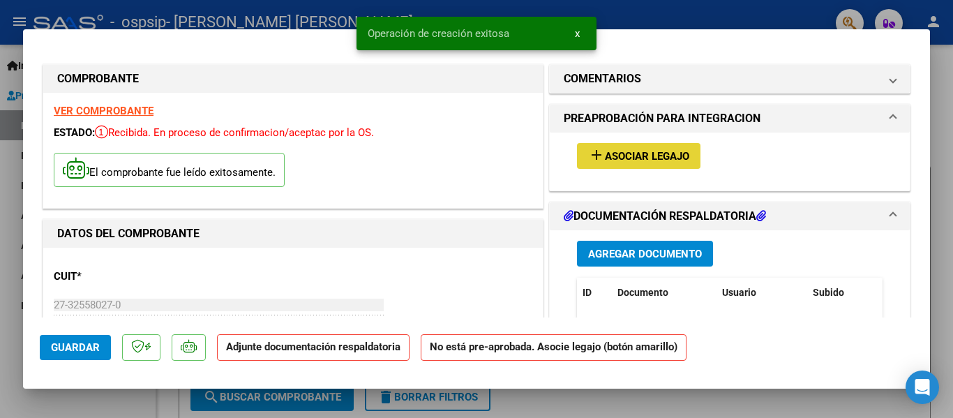
click at [632, 151] on span "Asociar Legajo" at bounding box center [647, 156] width 84 height 13
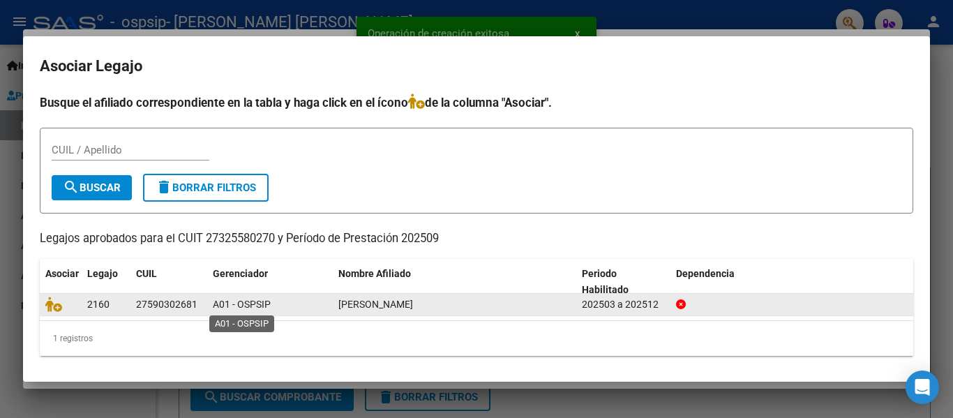
click at [255, 308] on span "A01 - OSPSIP" at bounding box center [242, 304] width 58 height 11
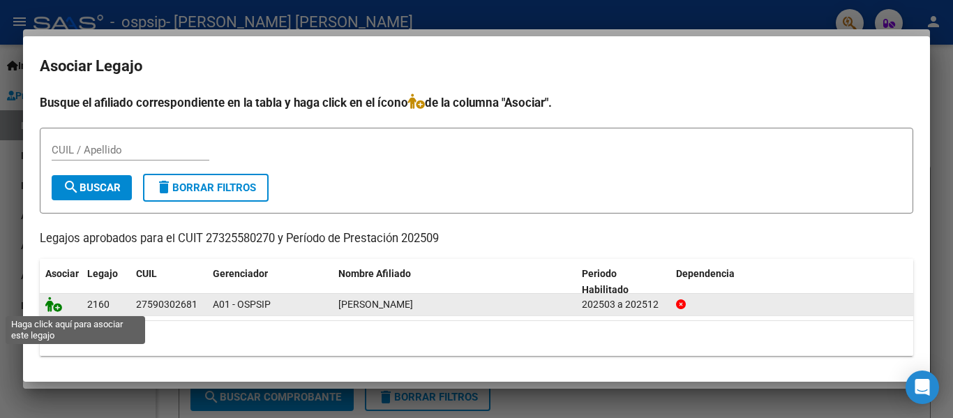
click at [53, 302] on icon at bounding box center [53, 304] width 17 height 15
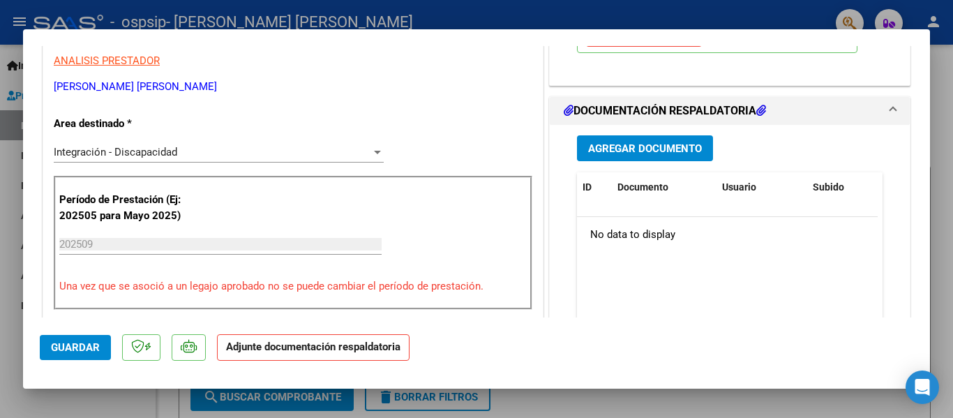
scroll to position [316, 0]
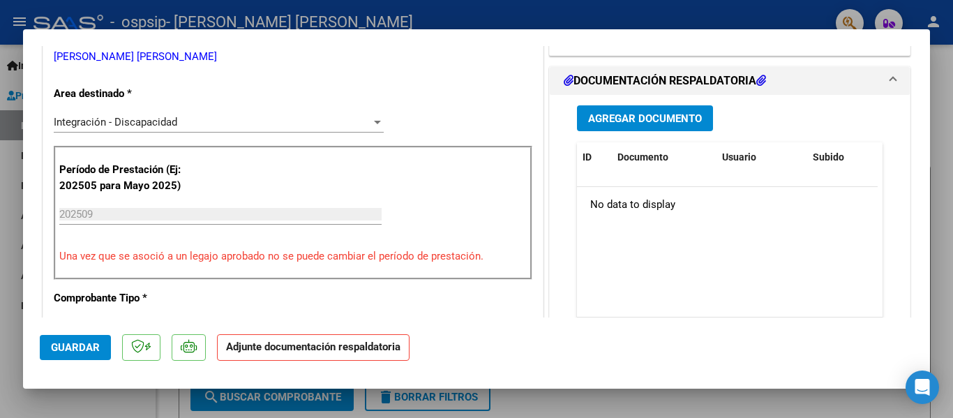
click at [646, 114] on span "Agregar Documento" at bounding box center [645, 118] width 114 height 13
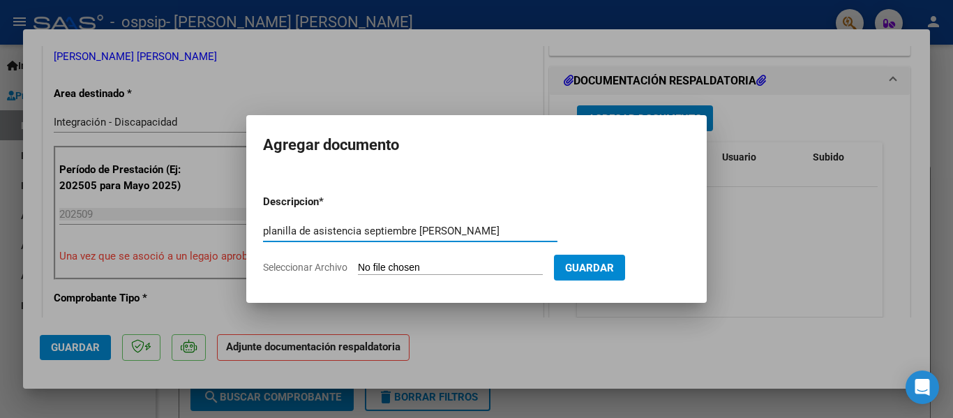
type input "planilla de asistencia septiembre fono julieta lozano Prado"
click at [437, 263] on input "Seleccionar Archivo" at bounding box center [450, 268] width 185 height 13
type input "C:\fakepath\planilla de asistencia septiembre 2025 lozano prado julieta fono.pdf"
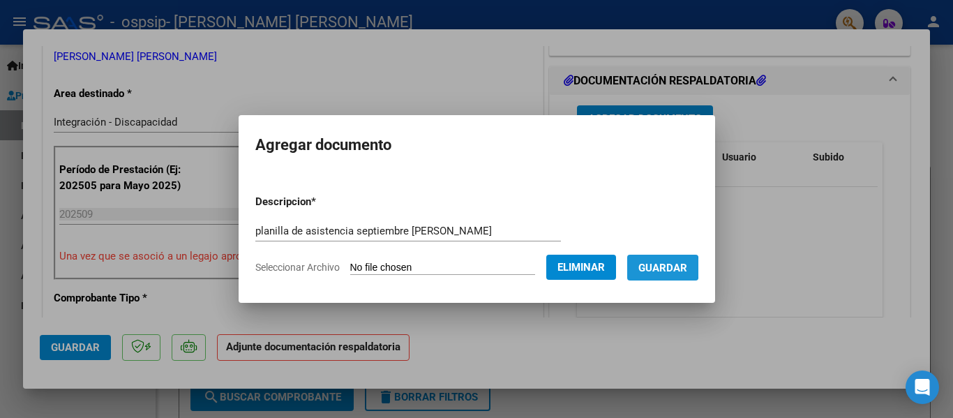
click at [667, 268] on span "Guardar" at bounding box center [663, 268] width 49 height 13
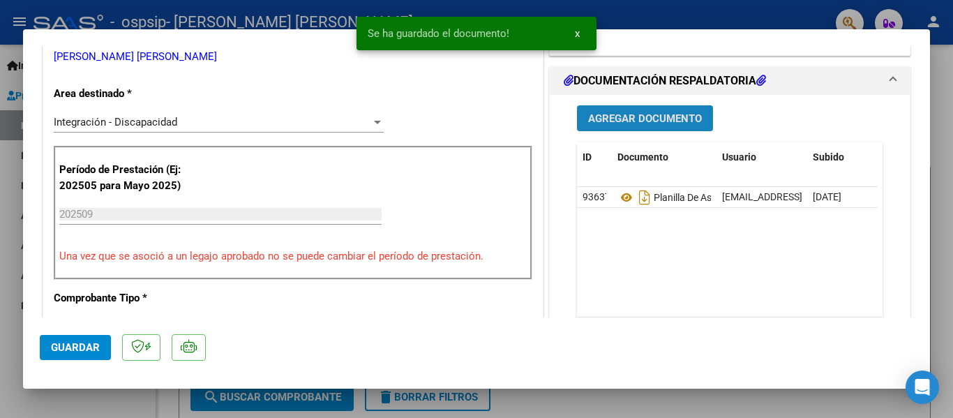
click at [614, 116] on span "Agregar Documento" at bounding box center [645, 118] width 114 height 13
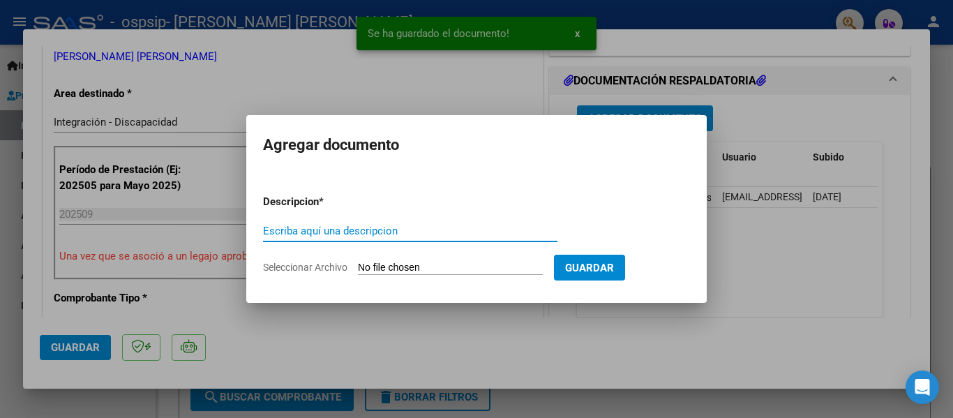
click at [392, 232] on input "Escriba aquí una descripcion" at bounding box center [410, 231] width 295 height 13
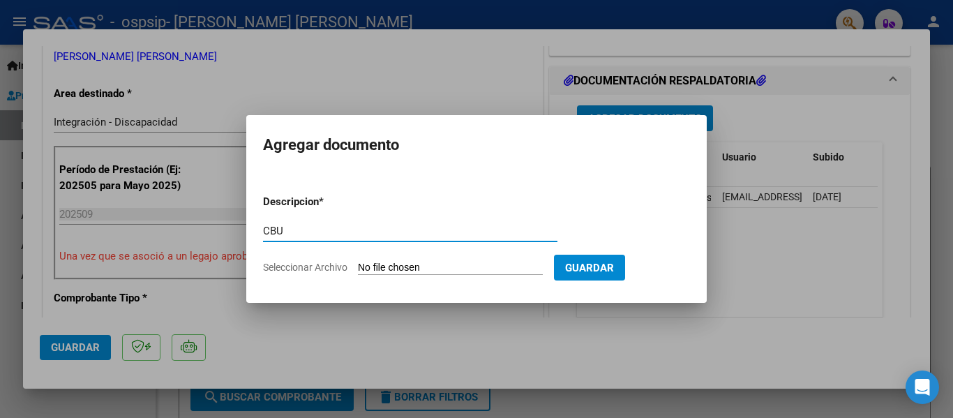
type input "CBU"
click at [422, 262] on input "Seleccionar Archivo" at bounding box center [450, 268] width 185 height 13
type input "C:\fakepath\AUTORIZACION.pdf"
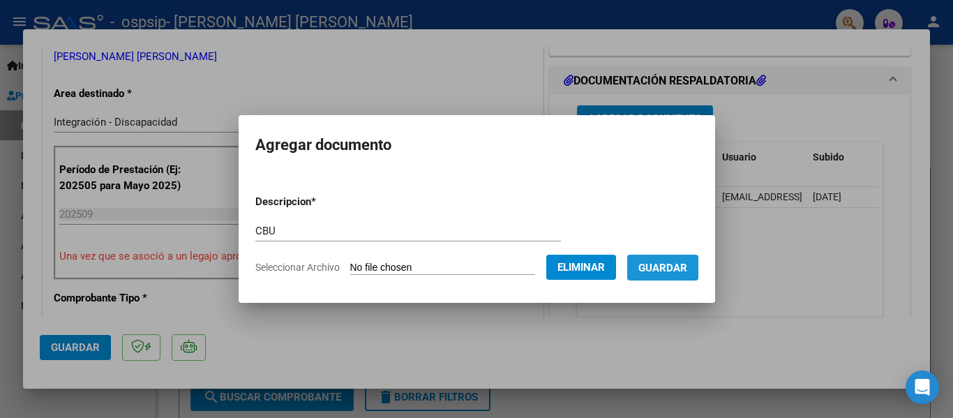
click at [671, 263] on span "Guardar" at bounding box center [663, 268] width 49 height 13
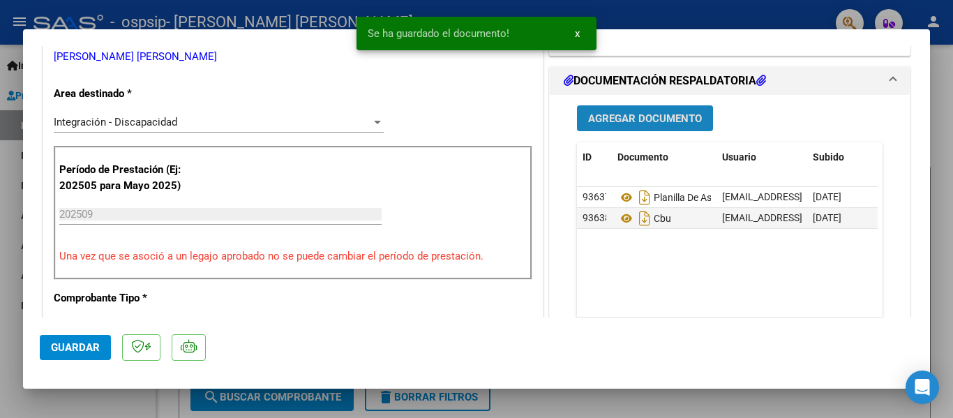
click at [607, 114] on span "Agregar Documento" at bounding box center [645, 118] width 114 height 13
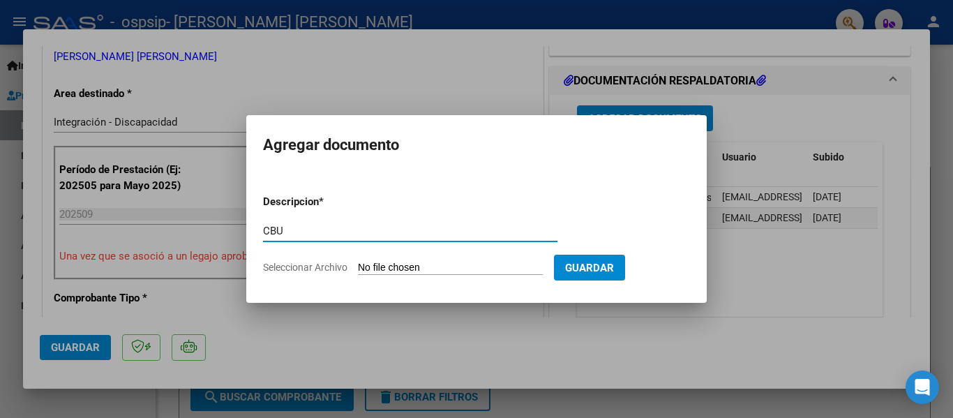
type input "CBU"
click at [399, 272] on input "Seleccionar Archivo" at bounding box center [450, 268] width 185 height 13
type input "C:\fakepath\CBU.pdf"
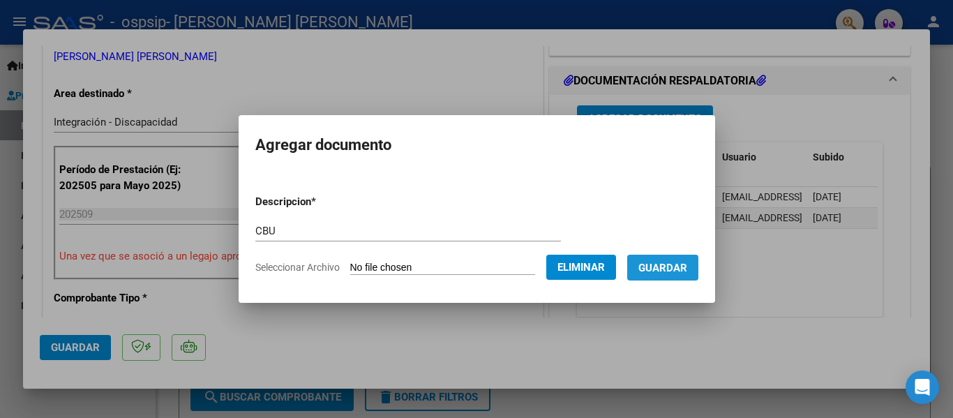
click at [687, 268] on span "Guardar" at bounding box center [663, 268] width 49 height 13
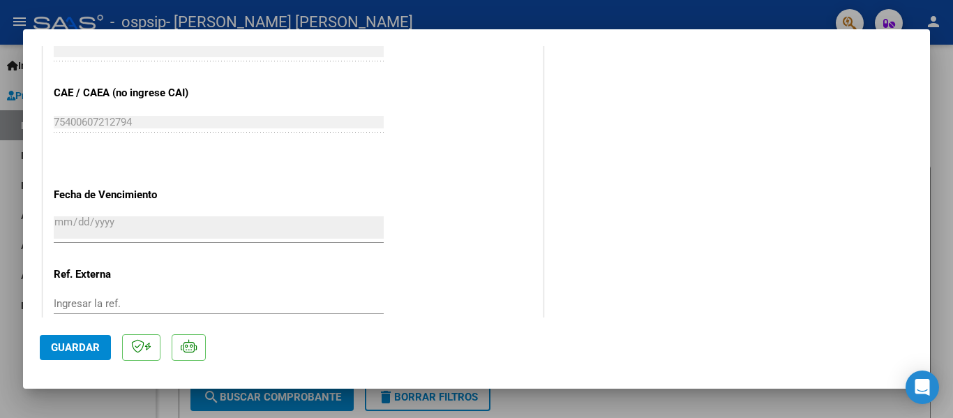
scroll to position [921, 0]
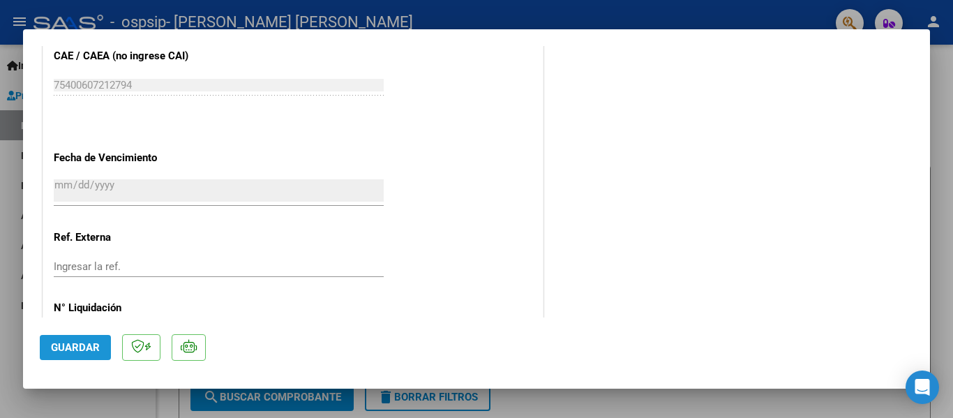
click at [74, 352] on span "Guardar" at bounding box center [75, 347] width 49 height 13
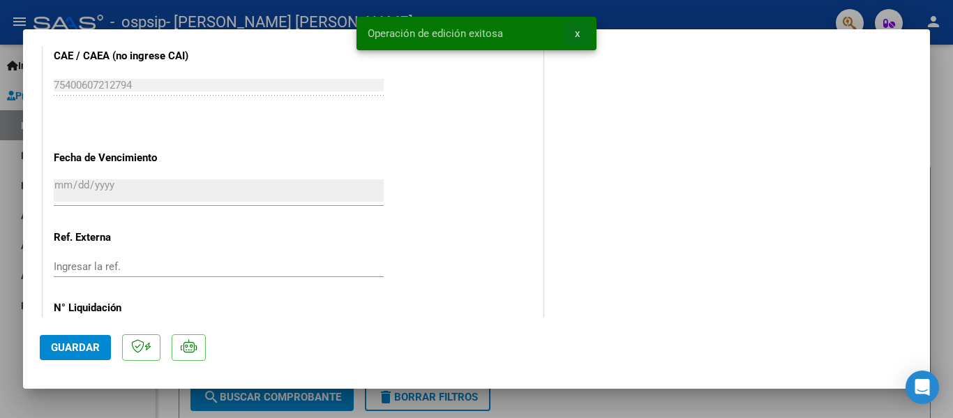
click at [572, 31] on button "x" at bounding box center [577, 33] width 27 height 25
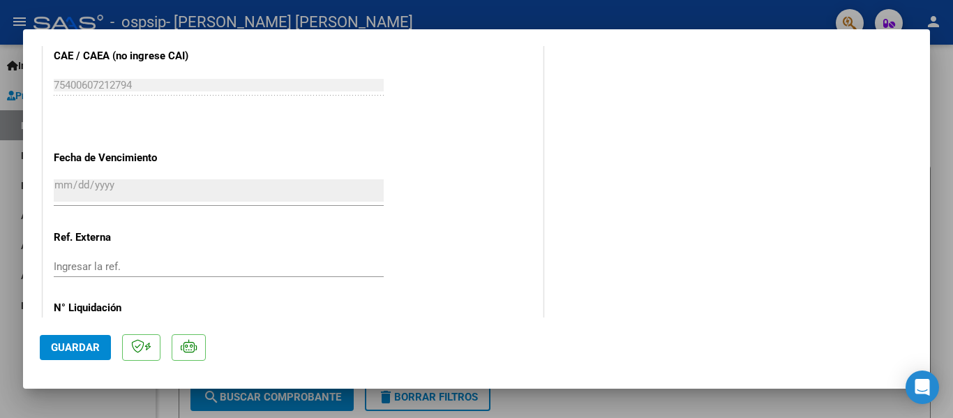
click at [933, 95] on div at bounding box center [476, 209] width 953 height 418
type input "$ 0,00"
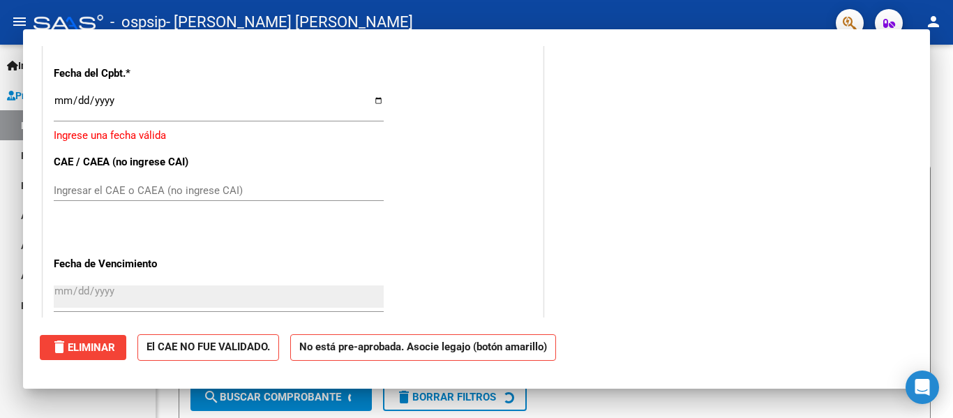
scroll to position [1026, 0]
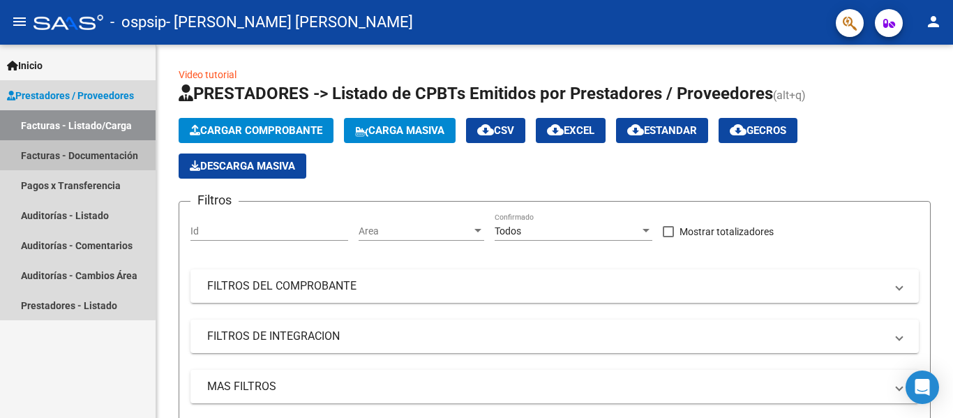
click at [58, 145] on link "Facturas - Documentación" at bounding box center [78, 155] width 156 height 30
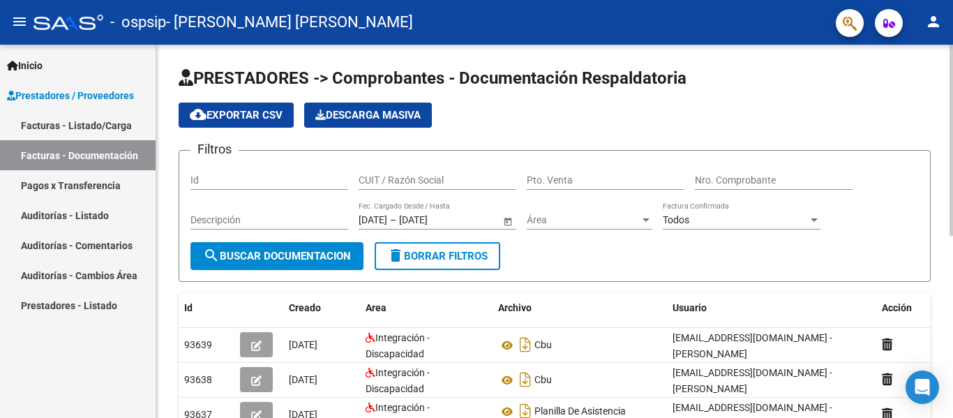
scroll to position [355, 0]
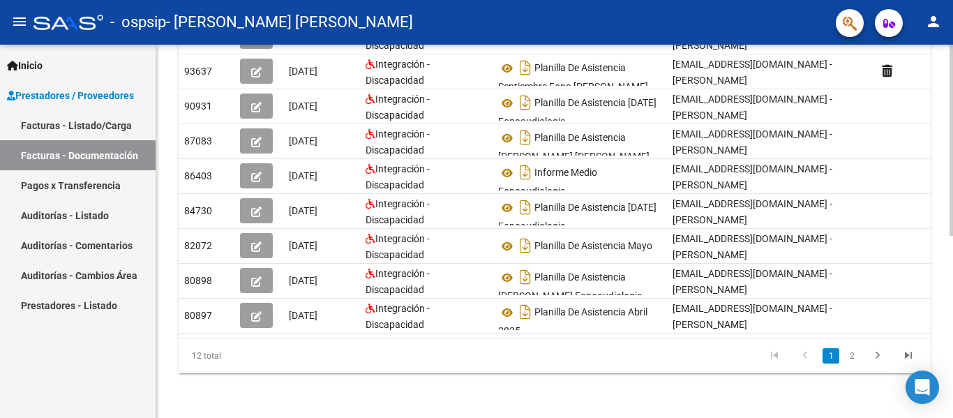
click at [953, 410] on div at bounding box center [951, 322] width 3 height 191
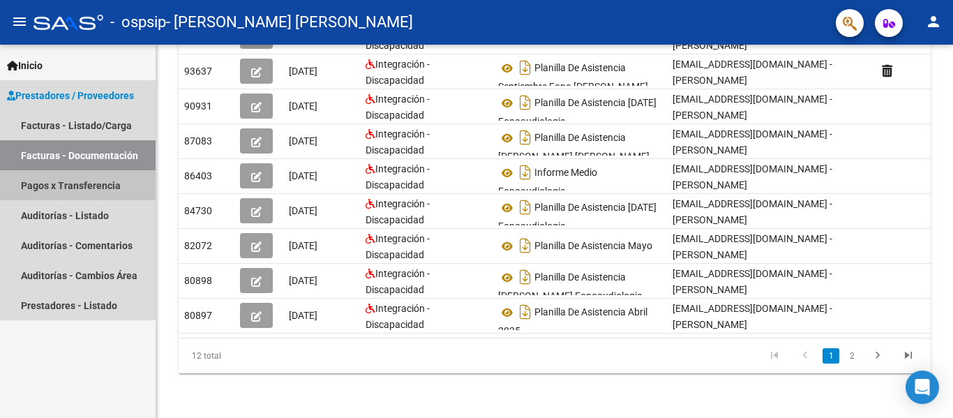
click at [93, 187] on link "Pagos x Transferencia" at bounding box center [78, 185] width 156 height 30
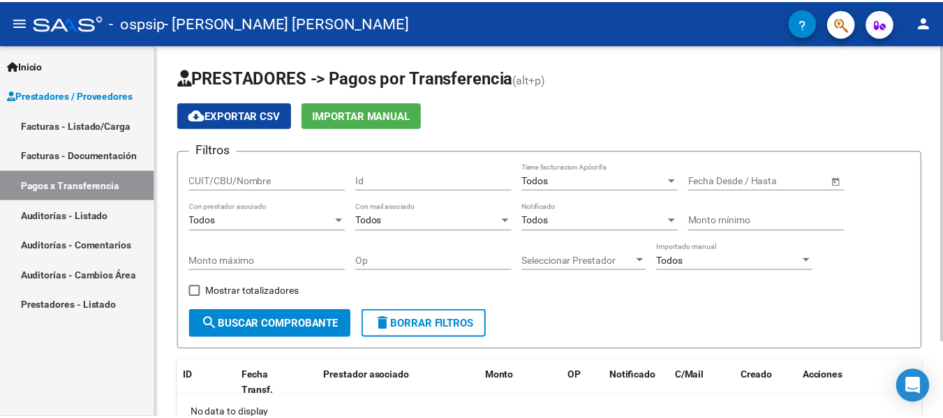
scroll to position [94, 0]
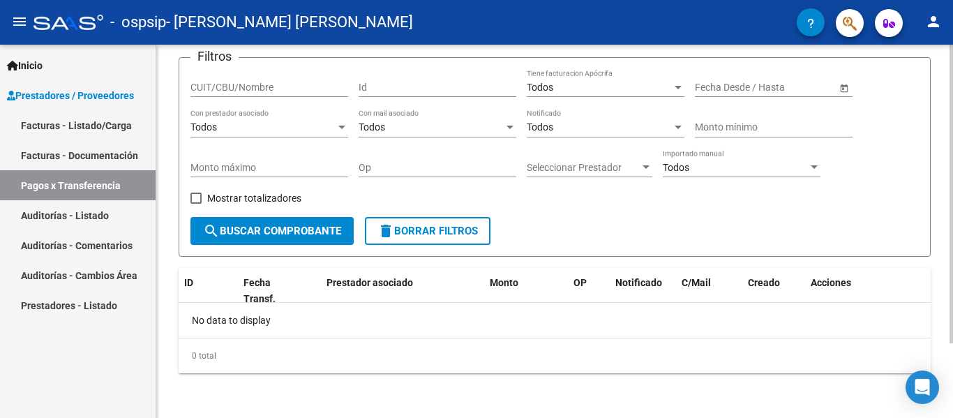
click at [951, 417] on div at bounding box center [951, 231] width 3 height 373
click at [951, 417] on div at bounding box center [951, 268] width 3 height 299
click at [932, 27] on mat-icon "person" at bounding box center [934, 21] width 17 height 17
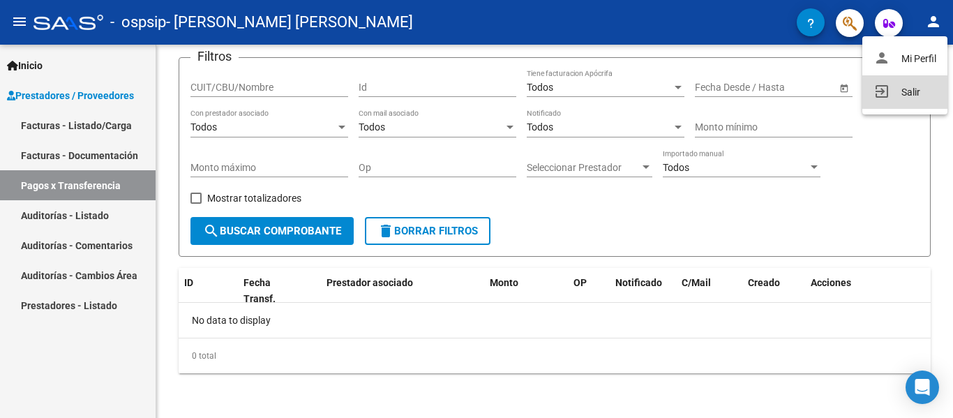
click at [900, 94] on button "exit_to_app Salir" at bounding box center [905, 92] width 85 height 34
